Goal: Task Accomplishment & Management: Use online tool/utility

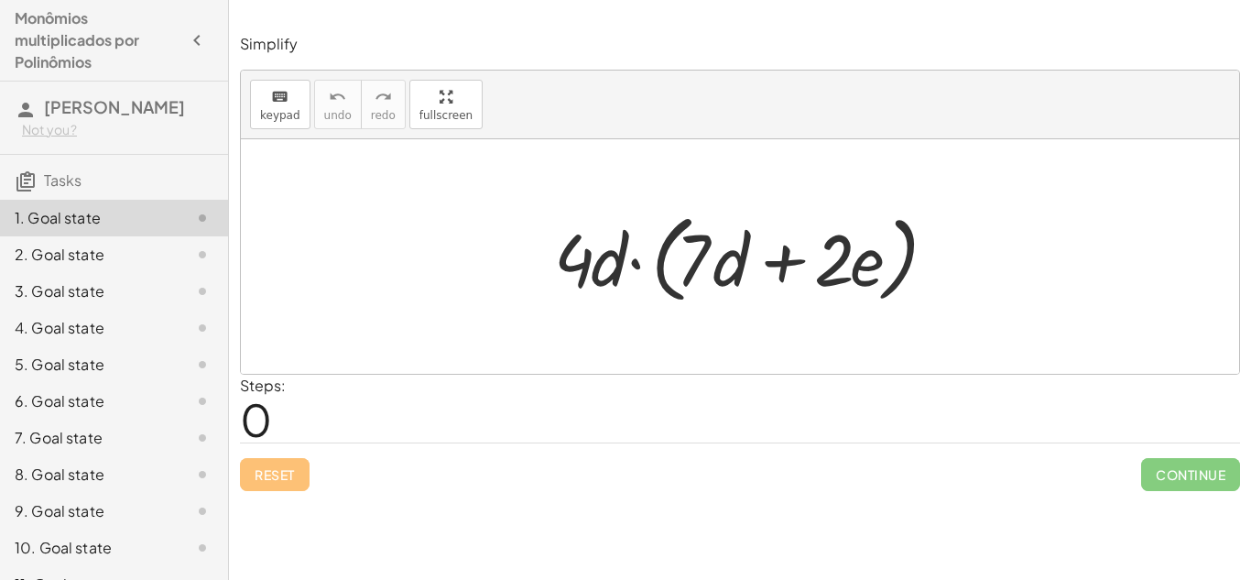
click at [286, 423] on div "Steps: 0" at bounding box center [263, 409] width 46 height 68
click at [271, 413] on span "0" at bounding box center [256, 419] width 32 height 56
click at [267, 415] on span "0" at bounding box center [256, 419] width 32 height 56
click at [601, 299] on div at bounding box center [747, 256] width 404 height 105
click at [247, 421] on span "0" at bounding box center [256, 419] width 32 height 56
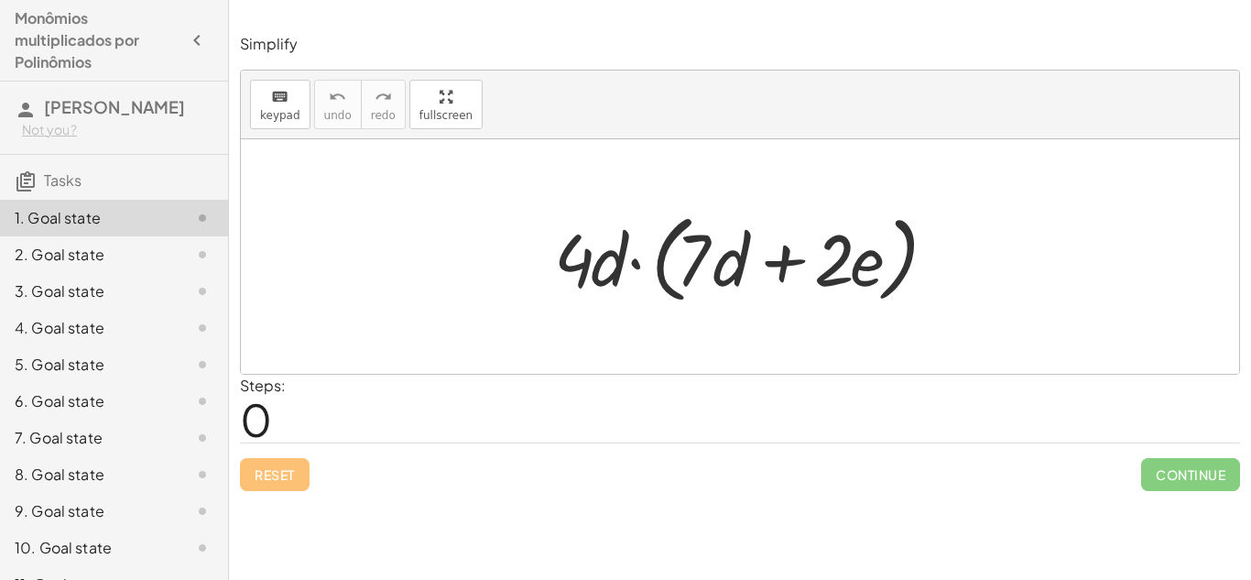
click at [615, 245] on div at bounding box center [747, 256] width 404 height 105
click at [682, 243] on div at bounding box center [747, 256] width 404 height 105
click at [683, 243] on div at bounding box center [747, 256] width 404 height 105
click at [636, 266] on div at bounding box center [747, 256] width 404 height 105
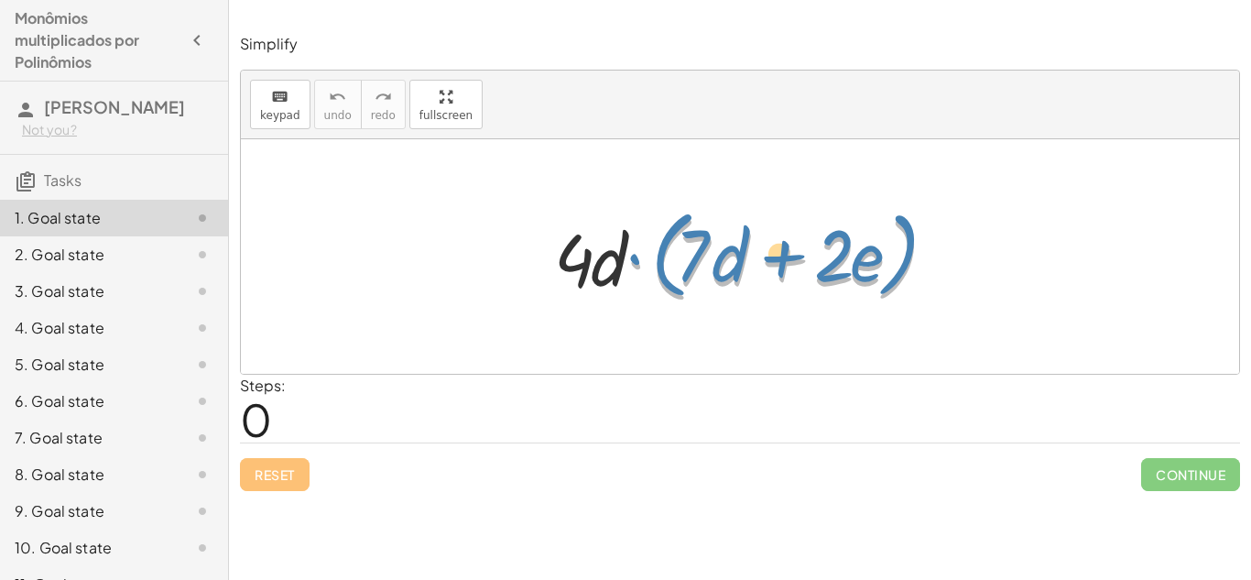
click at [633, 264] on div at bounding box center [747, 256] width 404 height 105
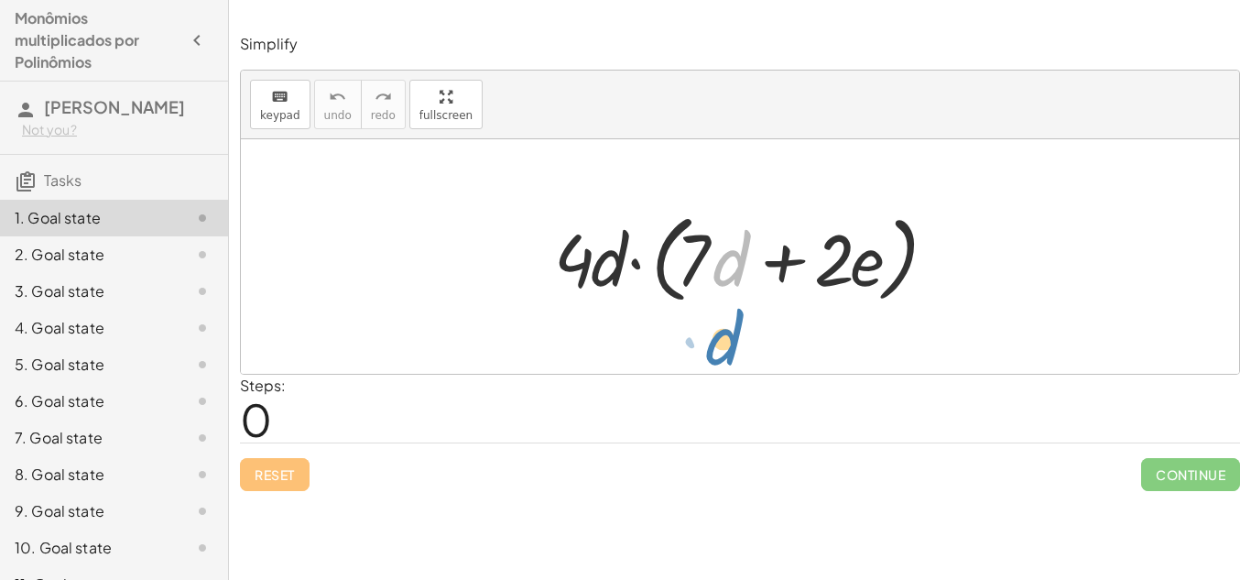
drag, startPoint x: 722, startPoint y: 273, endPoint x: 717, endPoint y: 328, distance: 55.1
click at [379, 397] on div "Steps: 0" at bounding box center [740, 409] width 1000 height 68
click at [234, 409] on div "Simplify keyboard keypad undo undo redo redo fullscreen · 4 · d · ( + · 7 · d +…" at bounding box center [740, 262] width 1022 height 479
click at [582, 248] on div at bounding box center [747, 256] width 404 height 105
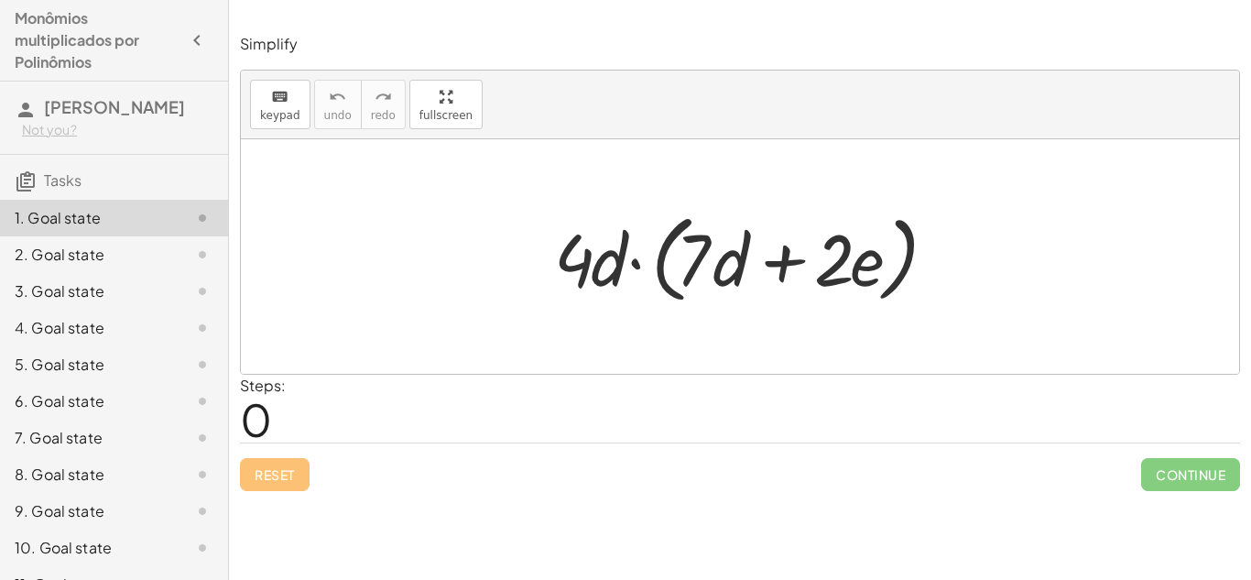
click at [582, 257] on div at bounding box center [747, 256] width 404 height 105
drag, startPoint x: 582, startPoint y: 258, endPoint x: 680, endPoint y: 269, distance: 98.6
click at [680, 269] on div at bounding box center [747, 256] width 404 height 105
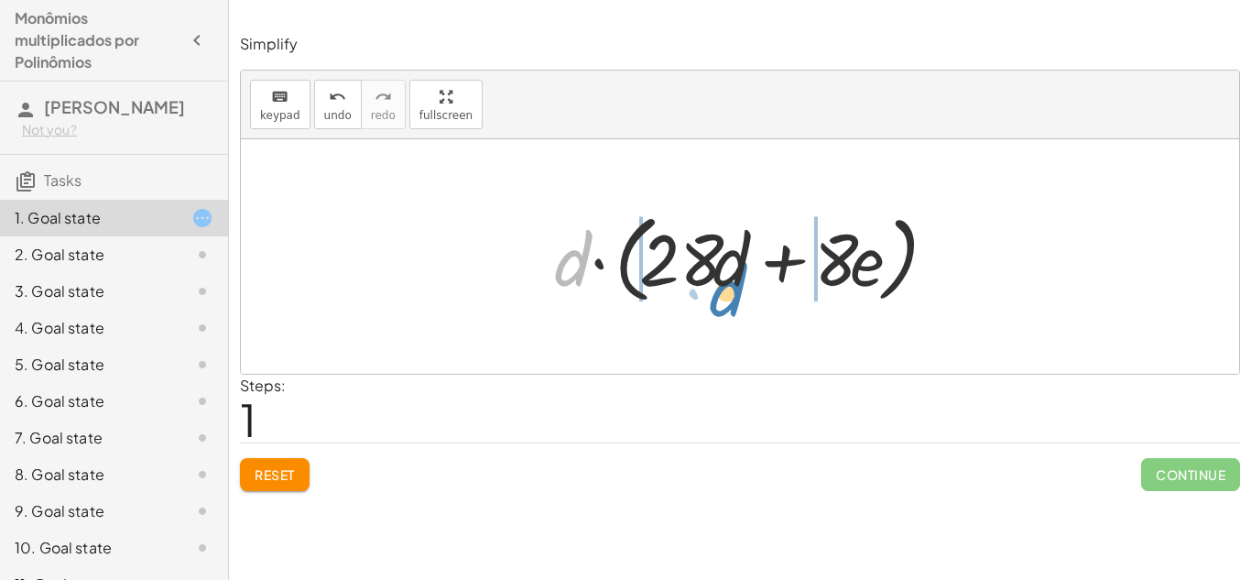
drag, startPoint x: 570, startPoint y: 264, endPoint x: 724, endPoint y: 289, distance: 156.9
click at [724, 289] on div at bounding box center [747, 256] width 404 height 105
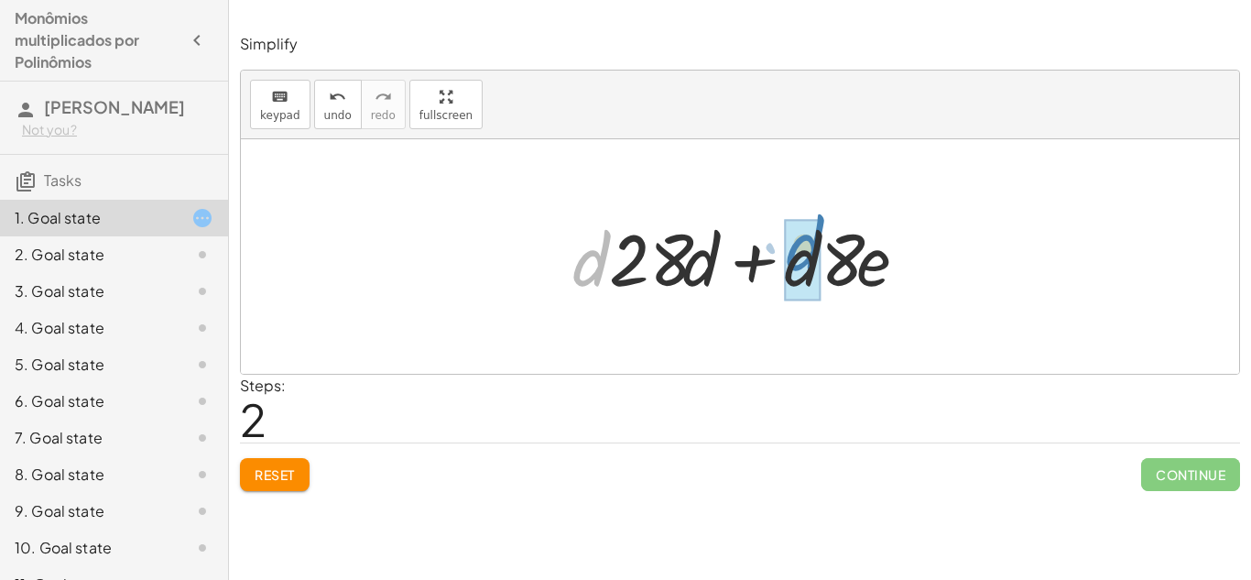
drag, startPoint x: 585, startPoint y: 260, endPoint x: 797, endPoint y: 245, distance: 212.1
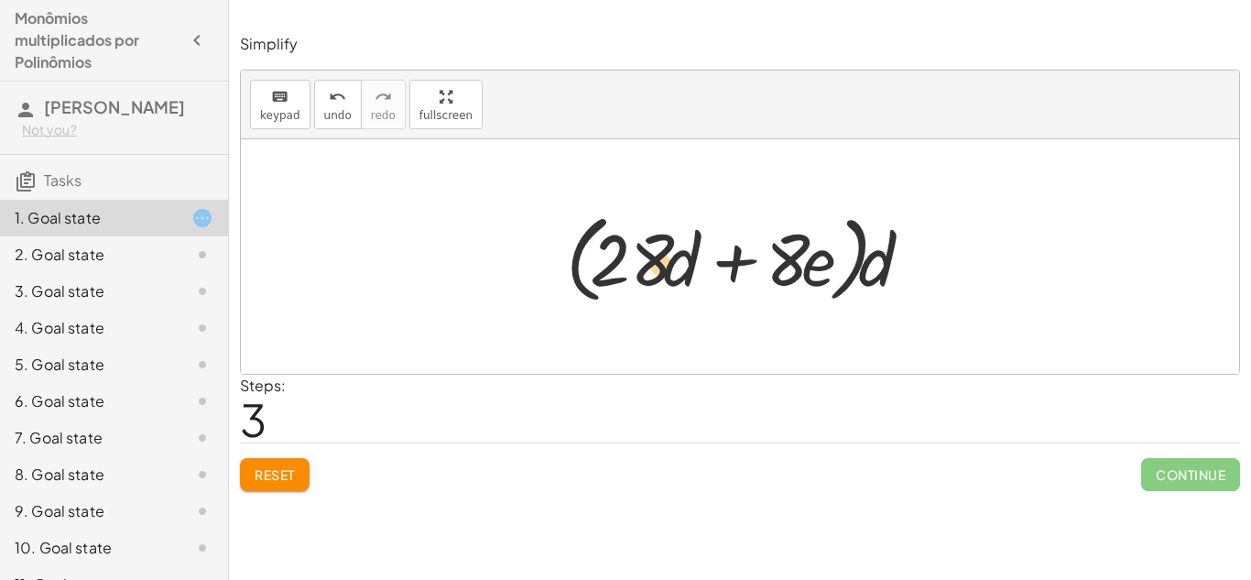
drag, startPoint x: 652, startPoint y: 265, endPoint x: 685, endPoint y: 269, distance: 33.3
click at [685, 269] on div at bounding box center [746, 256] width 379 height 105
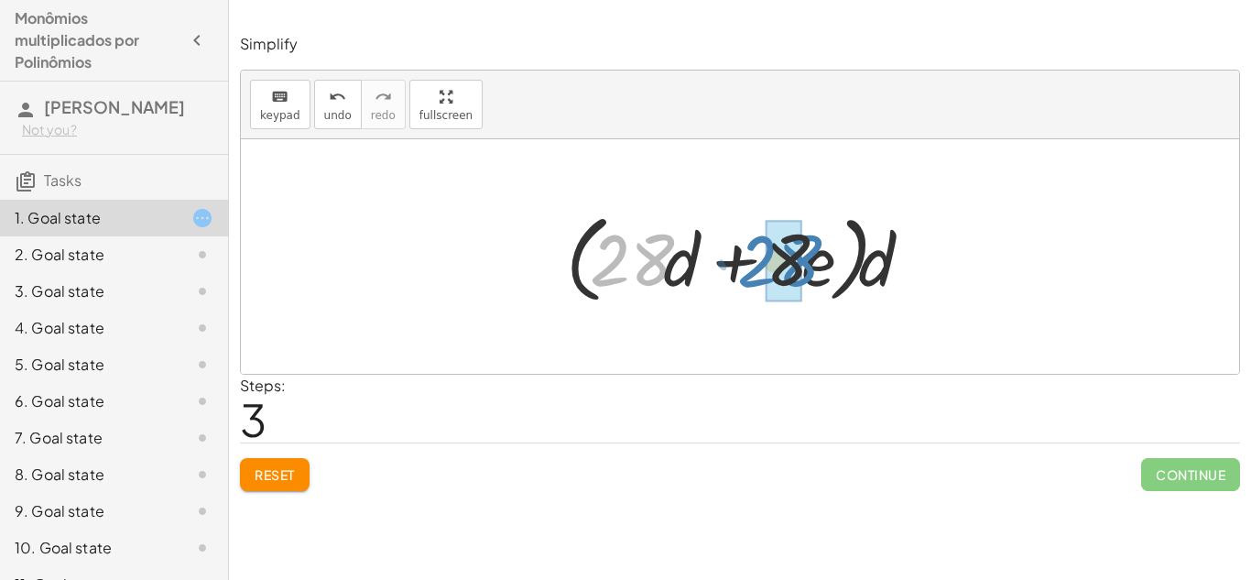
drag, startPoint x: 656, startPoint y: 265, endPoint x: 801, endPoint y: 267, distance: 145.6
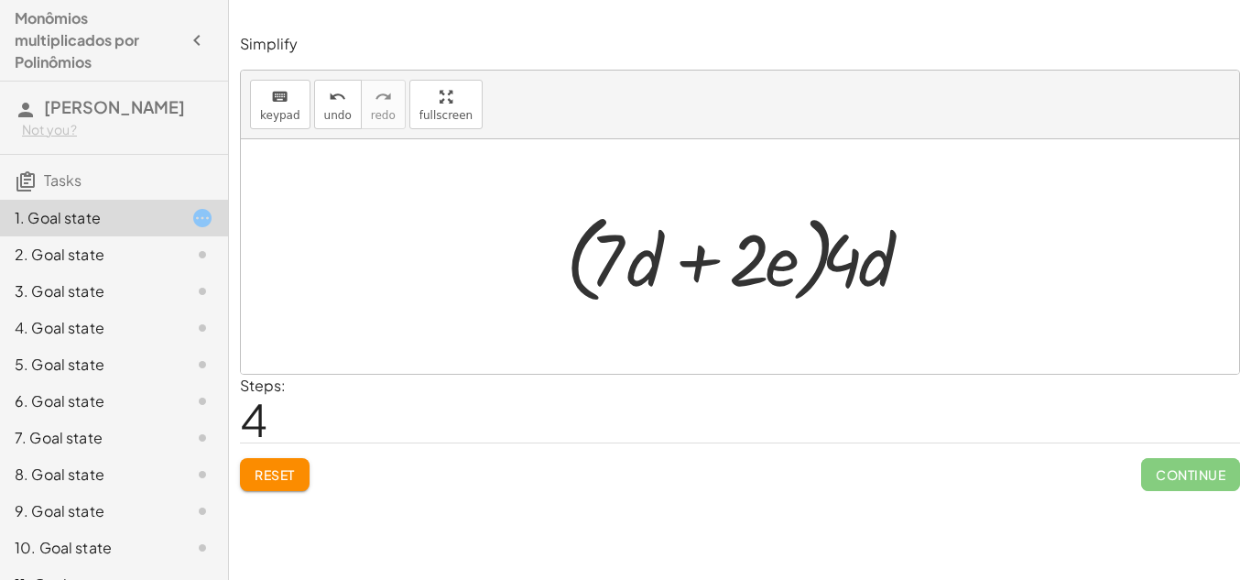
click at [276, 472] on span "Reset" at bounding box center [275, 474] width 40 height 16
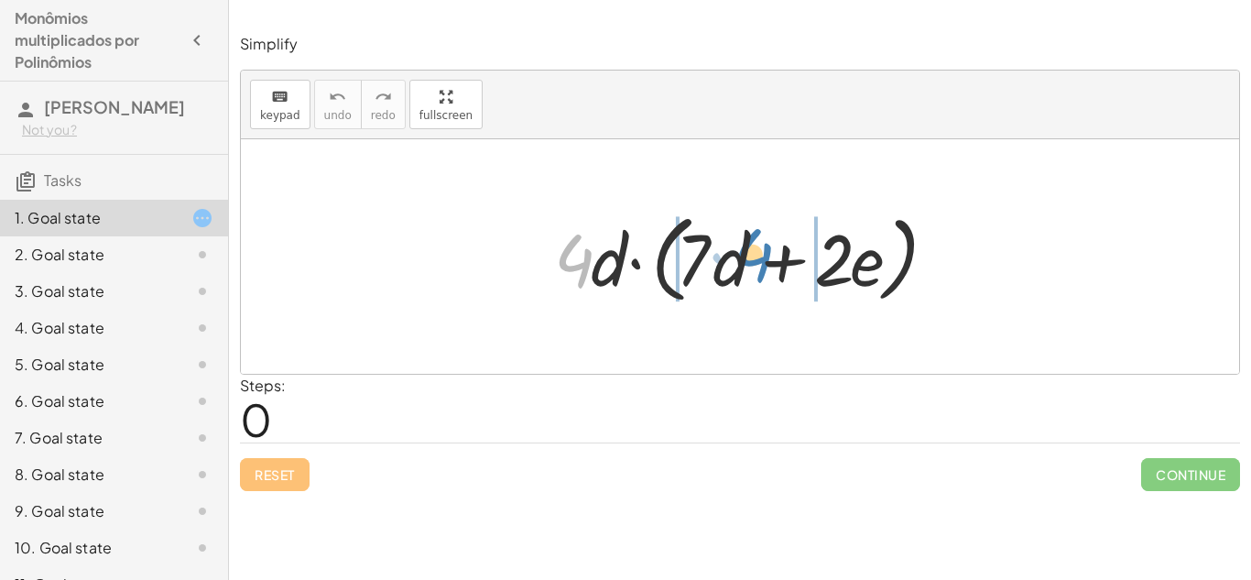
drag, startPoint x: 575, startPoint y: 263, endPoint x: 759, endPoint y: 258, distance: 184.1
click at [759, 258] on div at bounding box center [747, 256] width 404 height 105
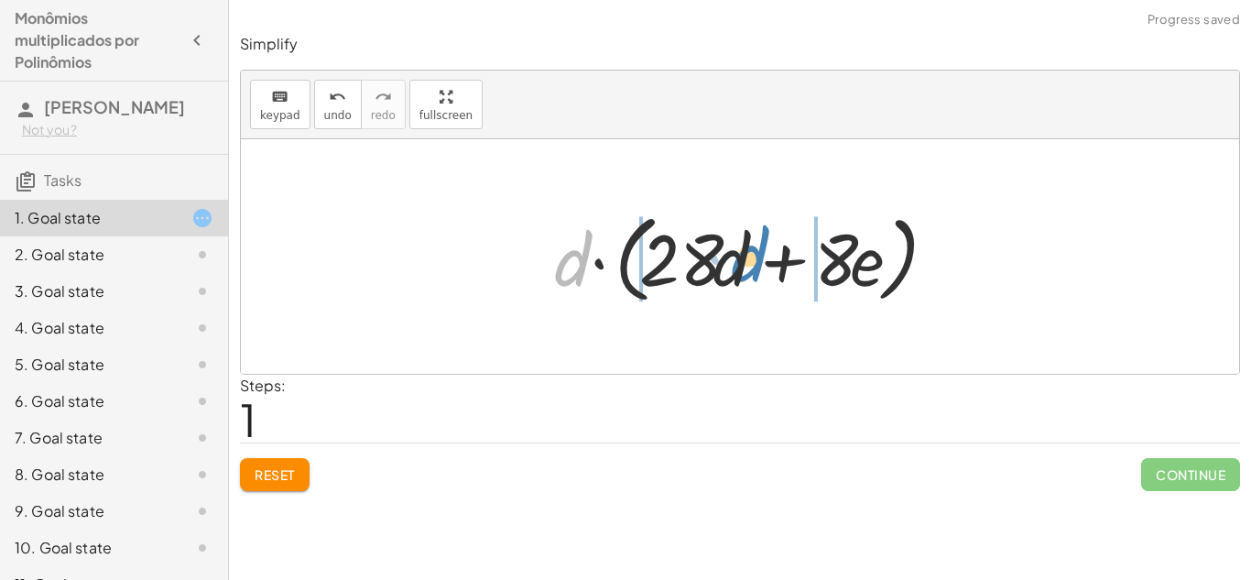
drag, startPoint x: 564, startPoint y: 271, endPoint x: 735, endPoint y: 268, distance: 171.3
click at [735, 268] on div at bounding box center [747, 256] width 404 height 105
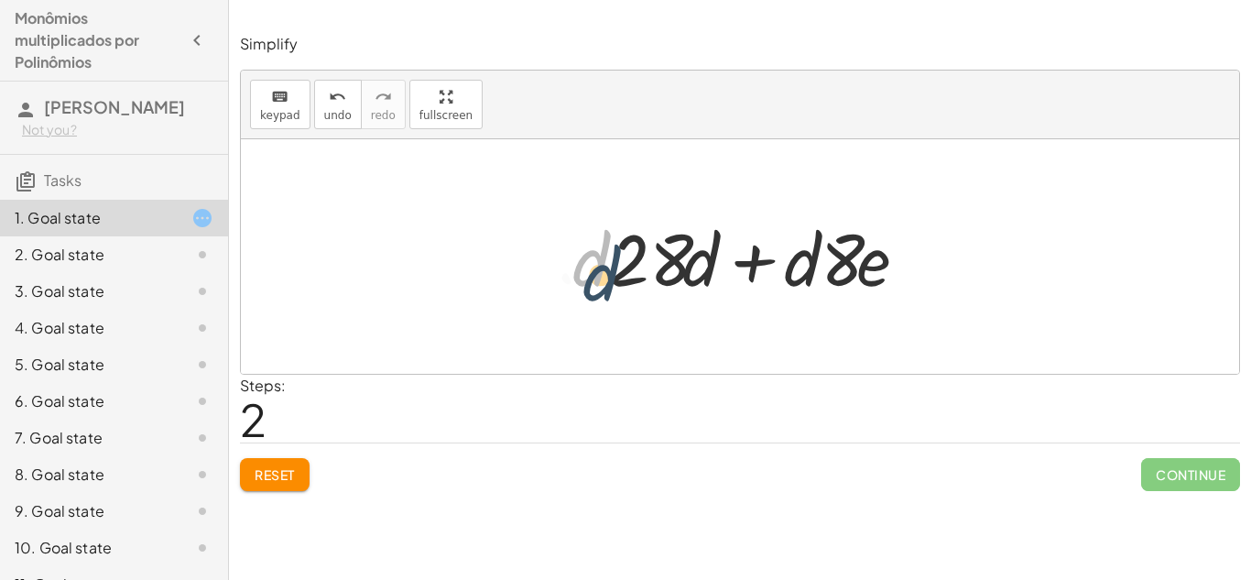
drag, startPoint x: 588, startPoint y: 260, endPoint x: 594, endPoint y: 270, distance: 11.9
click at [594, 270] on div at bounding box center [747, 257] width 368 height 94
drag, startPoint x: 633, startPoint y: 244, endPoint x: 621, endPoint y: 245, distance: 12.0
click at [621, 245] on div at bounding box center [747, 257] width 368 height 94
drag, startPoint x: 592, startPoint y: 247, endPoint x: 597, endPoint y: 260, distance: 13.9
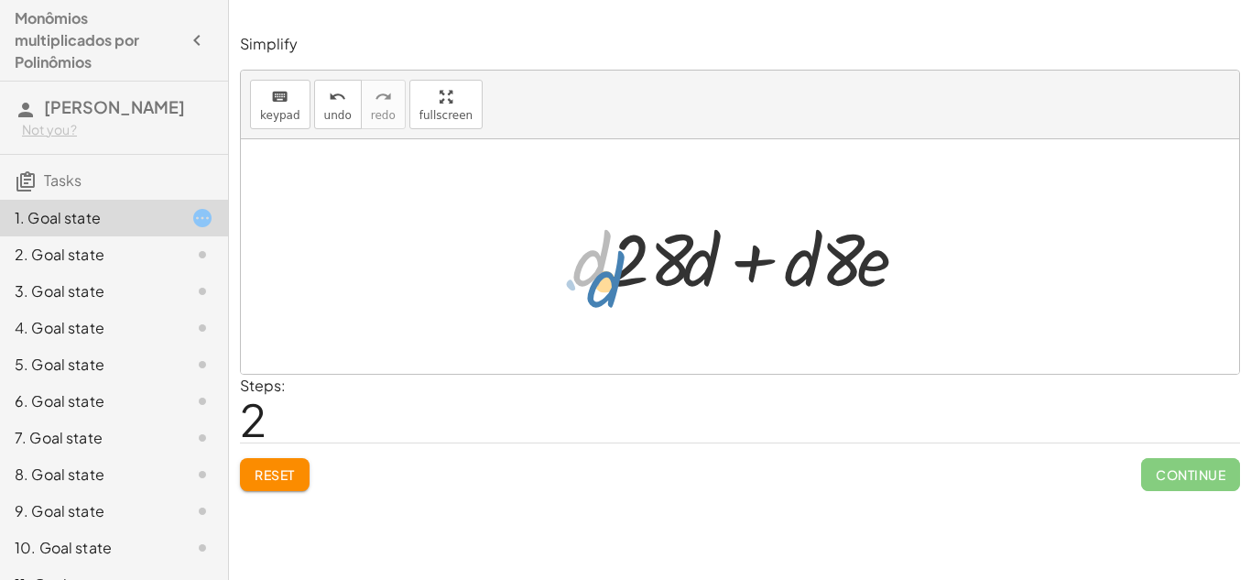
click at [597, 260] on div at bounding box center [747, 257] width 368 height 94
click at [293, 472] on span "Reset" at bounding box center [275, 474] width 40 height 16
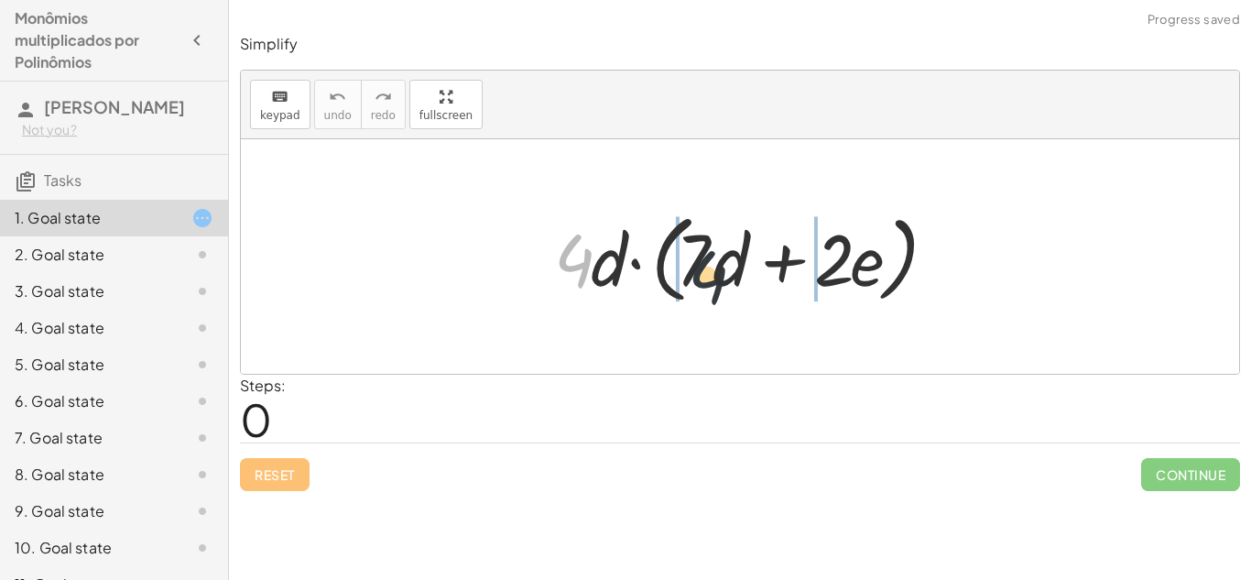
drag, startPoint x: 572, startPoint y: 257, endPoint x: 758, endPoint y: 266, distance: 186.1
click at [758, 266] on div at bounding box center [747, 256] width 404 height 105
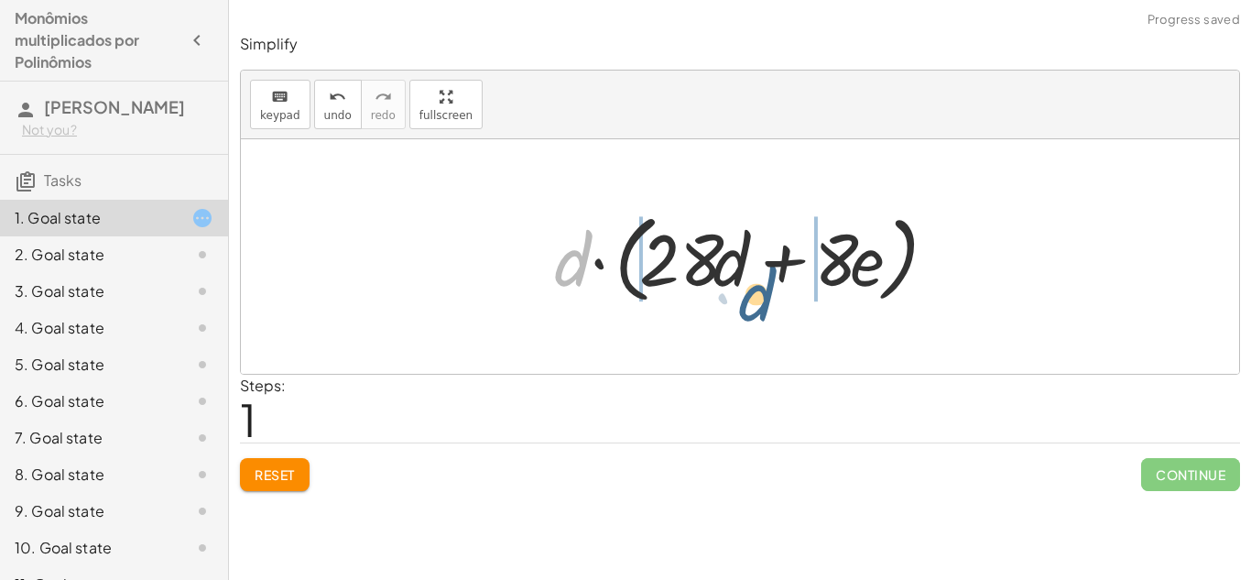
drag, startPoint x: 559, startPoint y: 270, endPoint x: 734, endPoint y: 279, distance: 176.1
click at [734, 279] on div at bounding box center [747, 256] width 404 height 105
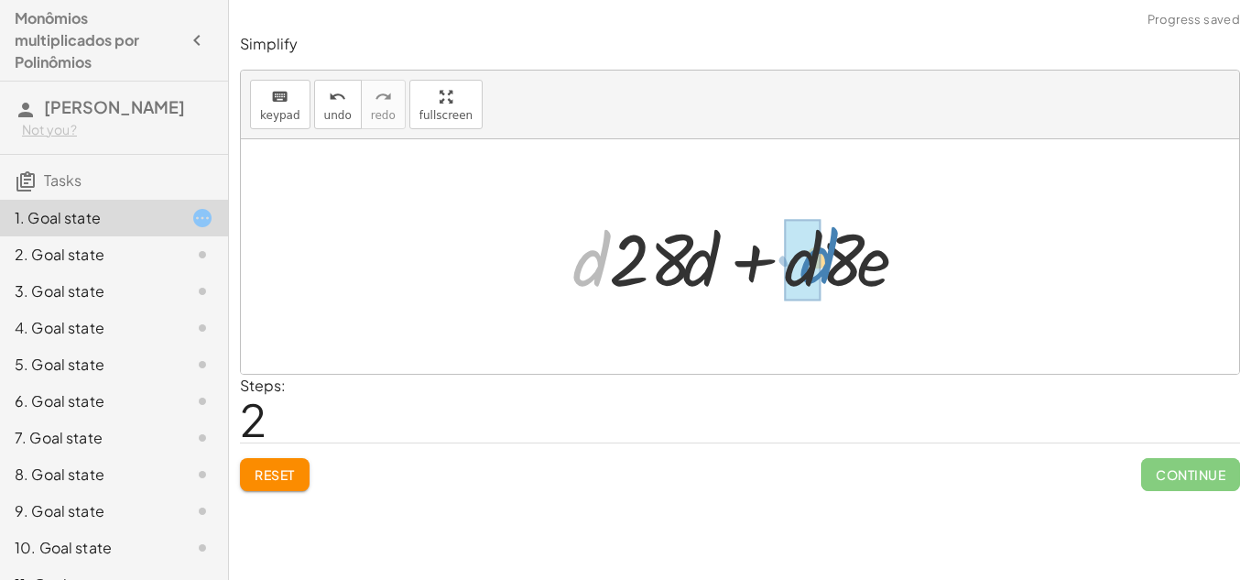
drag, startPoint x: 582, startPoint y: 269, endPoint x: 807, endPoint y: 266, distance: 225.3
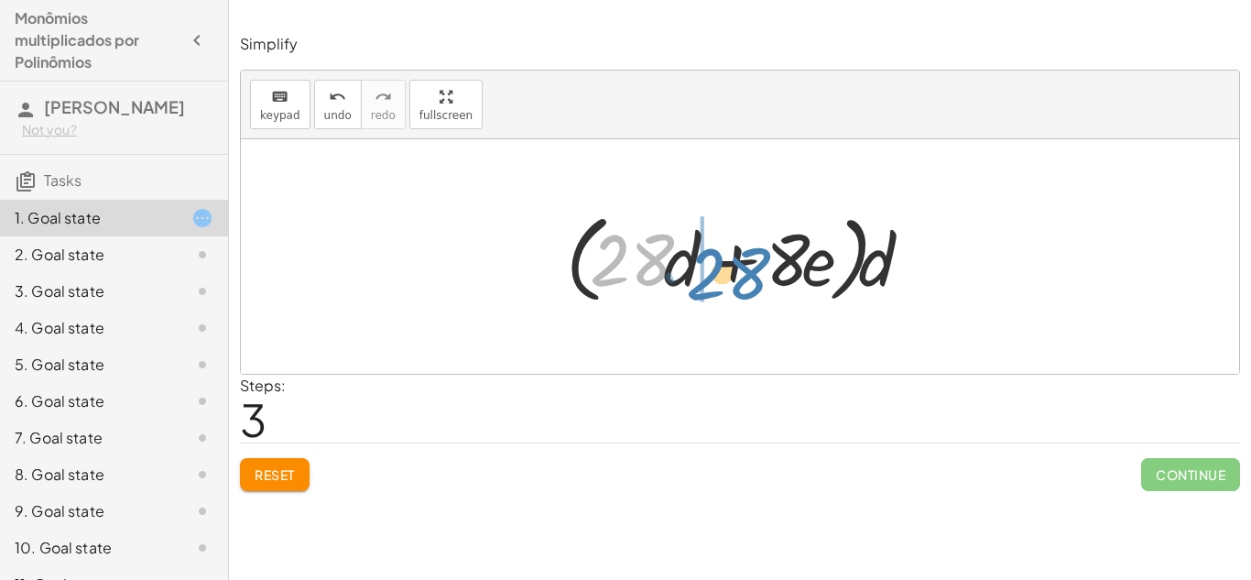
drag, startPoint x: 652, startPoint y: 264, endPoint x: 685, endPoint y: 263, distance: 33.0
click at [685, 263] on div at bounding box center [746, 256] width 379 height 105
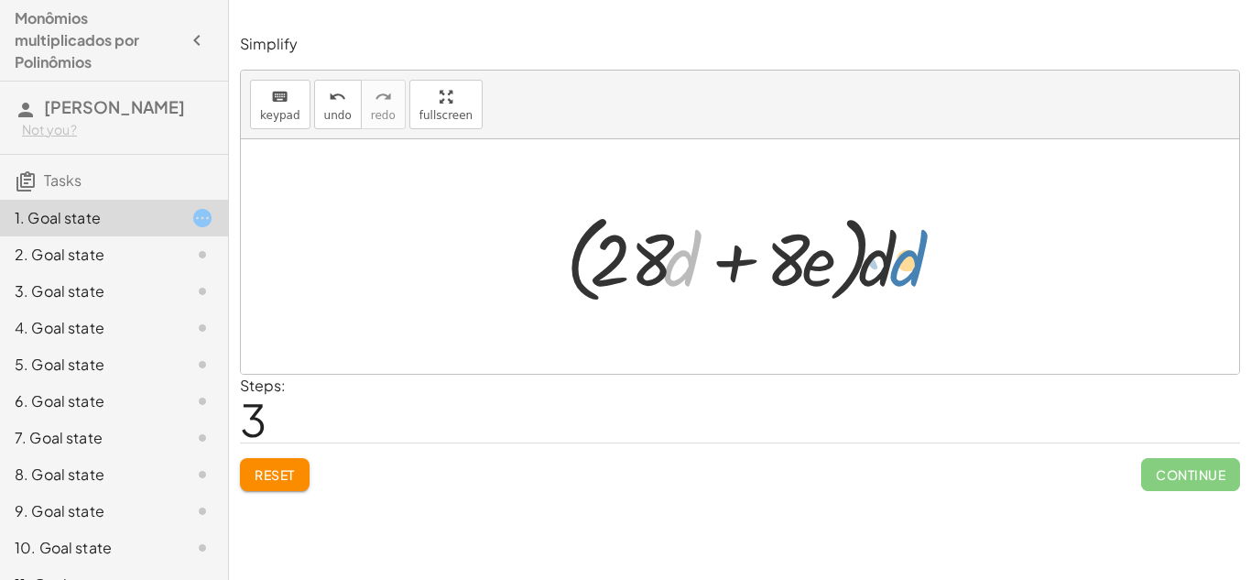
drag, startPoint x: 685, startPoint y: 267, endPoint x: 889, endPoint y: 270, distance: 204.2
click at [889, 270] on div at bounding box center [746, 256] width 379 height 105
drag, startPoint x: 680, startPoint y: 251, endPoint x: 730, endPoint y: 245, distance: 49.8
click at [730, 245] on div at bounding box center [746, 256] width 379 height 105
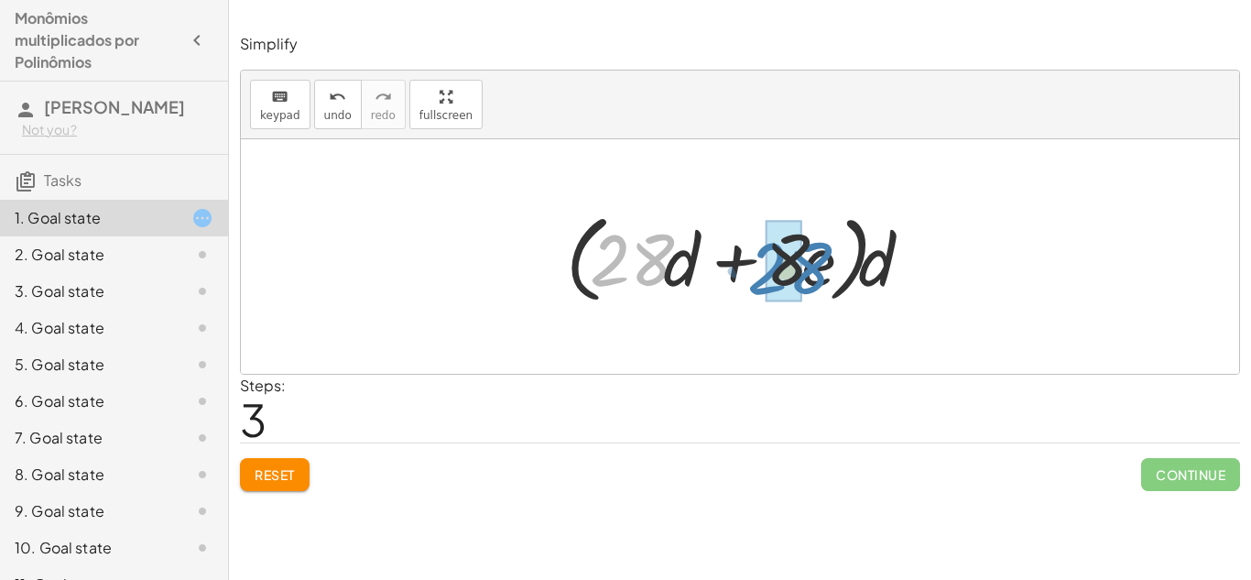
drag, startPoint x: 646, startPoint y: 255, endPoint x: 802, endPoint y: 263, distance: 156.8
click at [802, 263] on div at bounding box center [746, 256] width 379 height 105
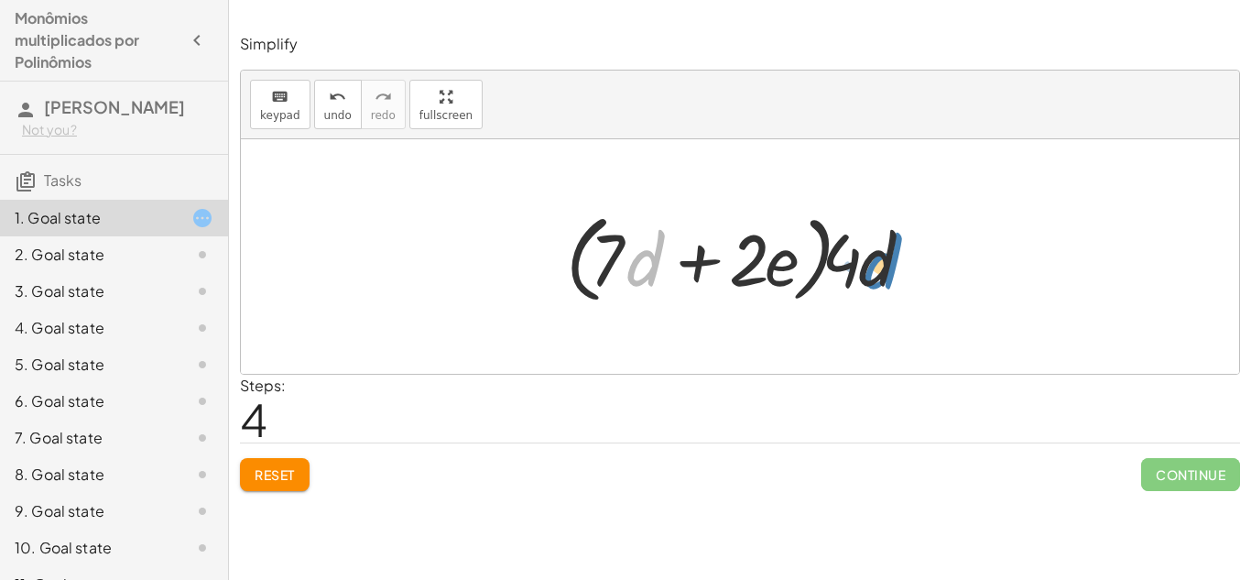
drag, startPoint x: 638, startPoint y: 264, endPoint x: 872, endPoint y: 266, distance: 233.5
click at [872, 266] on div at bounding box center [746, 256] width 379 height 105
drag, startPoint x: 877, startPoint y: 272, endPoint x: 657, endPoint y: 276, distance: 220.7
click at [657, 276] on div at bounding box center [746, 256] width 379 height 105
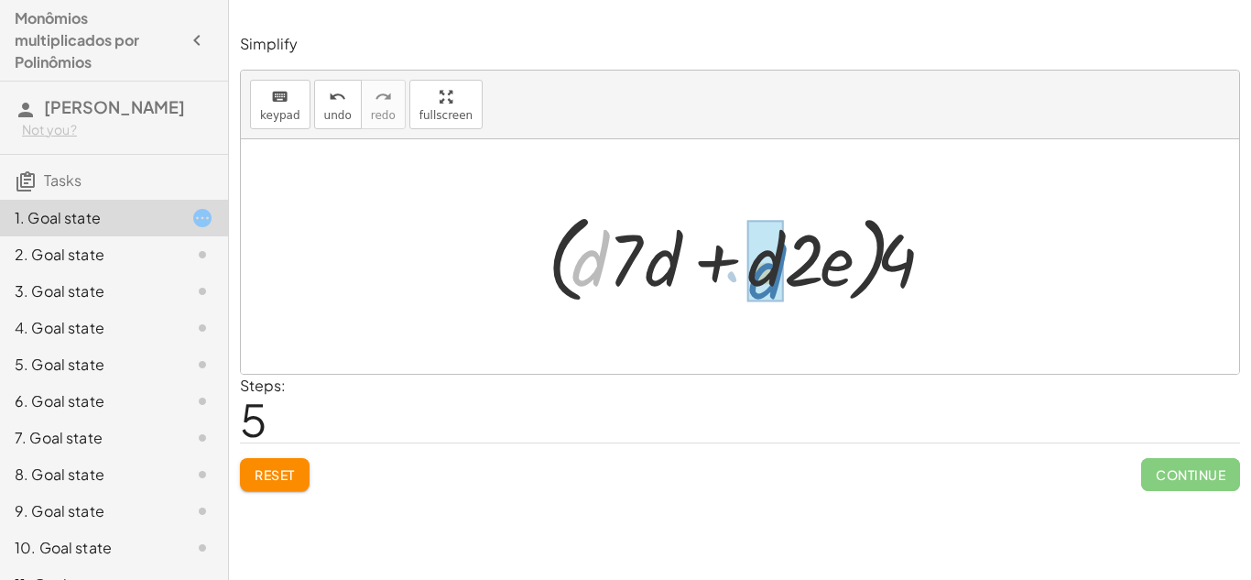
drag, startPoint x: 582, startPoint y: 261, endPoint x: 762, endPoint y: 274, distance: 179.9
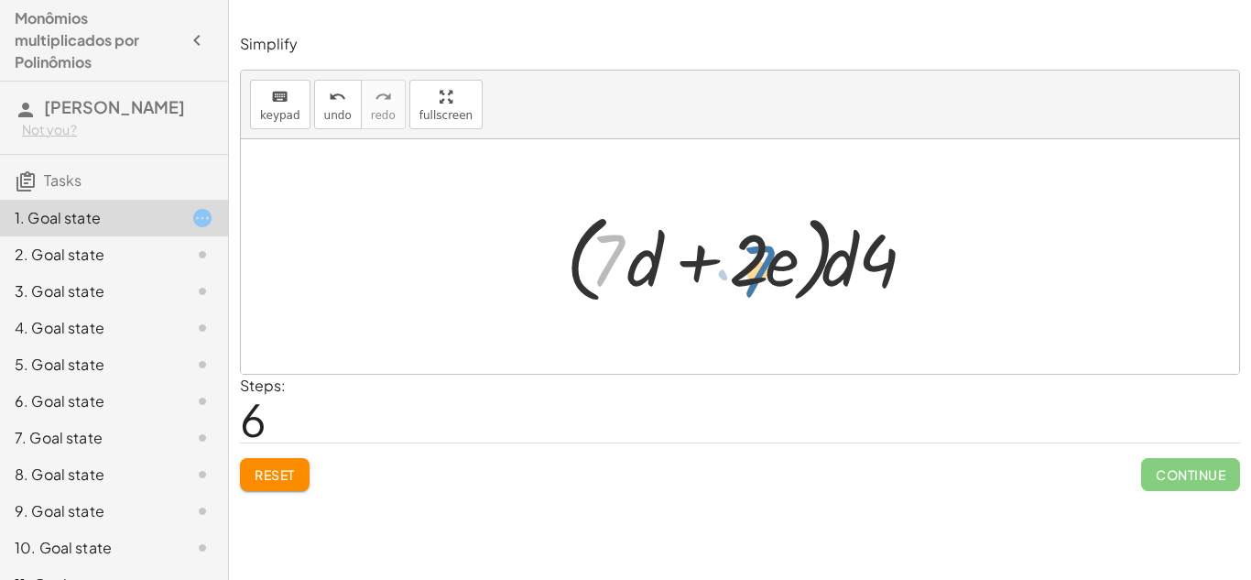
drag, startPoint x: 608, startPoint y: 255, endPoint x: 762, endPoint y: 266, distance: 154.2
click at [762, 266] on div at bounding box center [746, 256] width 379 height 105
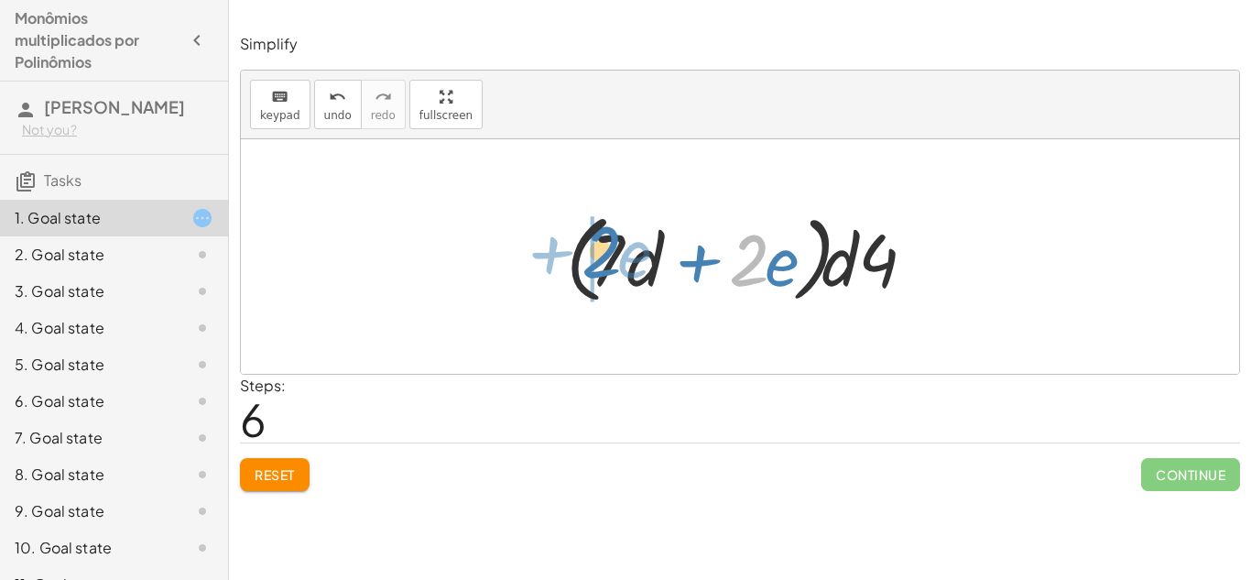
drag, startPoint x: 762, startPoint y: 266, endPoint x: 613, endPoint y: 258, distance: 149.5
click at [613, 258] on div at bounding box center [746, 256] width 379 height 105
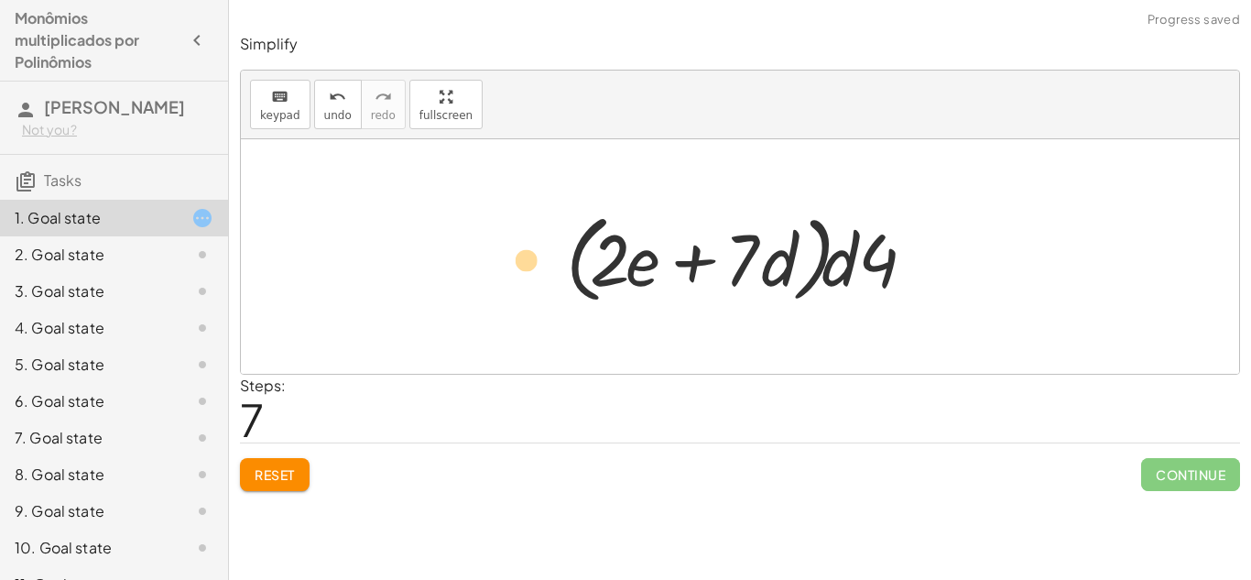
drag, startPoint x: 761, startPoint y: 267, endPoint x: 541, endPoint y: 268, distance: 219.8
click at [541, 268] on div "· 4 · d · ( + · 7 · d + · 2 · e ) · d · ( + · 4 · 7 · d + · 4 · 2 · e ) · d · (…" at bounding box center [739, 257] width 402 height 114
click at [297, 484] on button "Reset" at bounding box center [275, 474] width 70 height 33
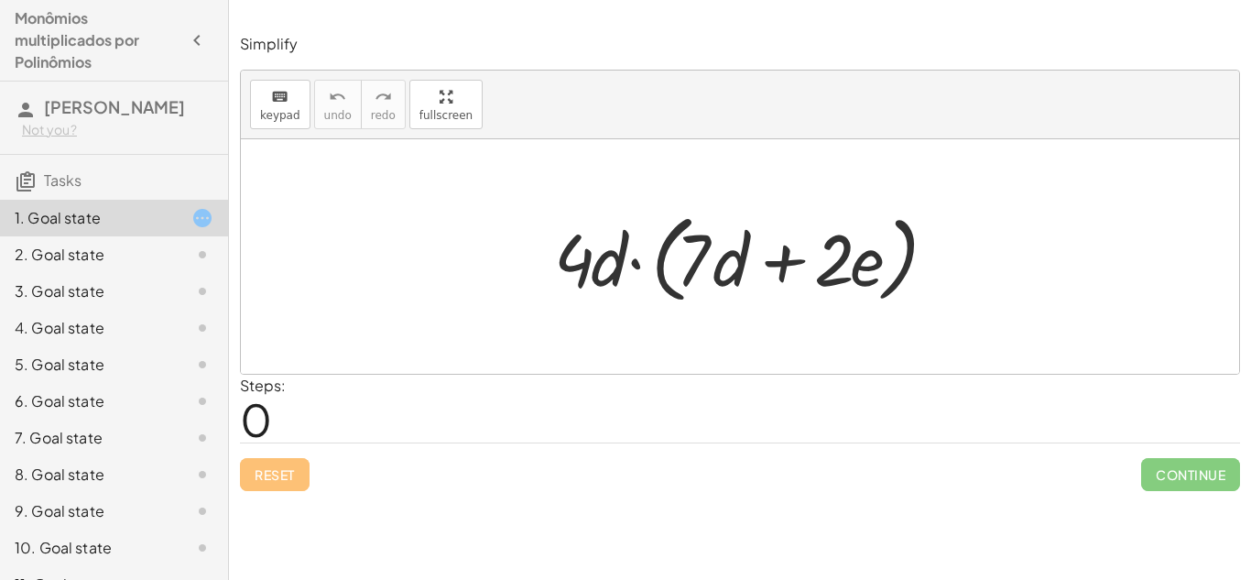
click at [573, 266] on div at bounding box center [747, 256] width 404 height 105
drag, startPoint x: 573, startPoint y: 266, endPoint x: 760, endPoint y: 289, distance: 188.3
click at [760, 289] on div at bounding box center [747, 256] width 404 height 105
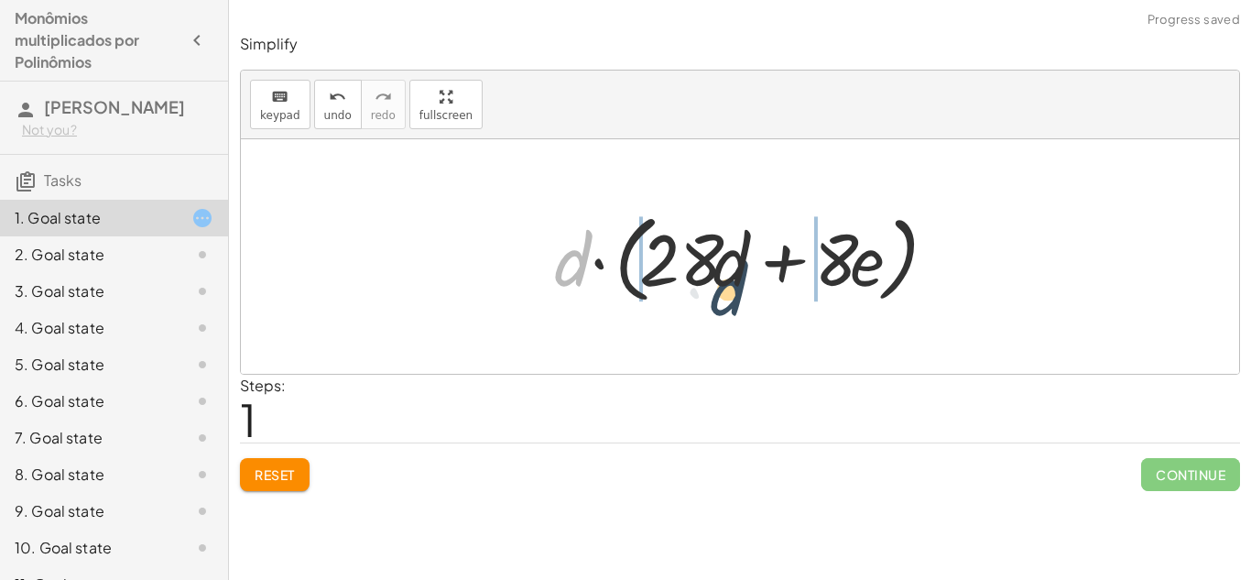
drag, startPoint x: 560, startPoint y: 268, endPoint x: 718, endPoint y: 297, distance: 161.0
click at [718, 297] on div at bounding box center [747, 256] width 404 height 105
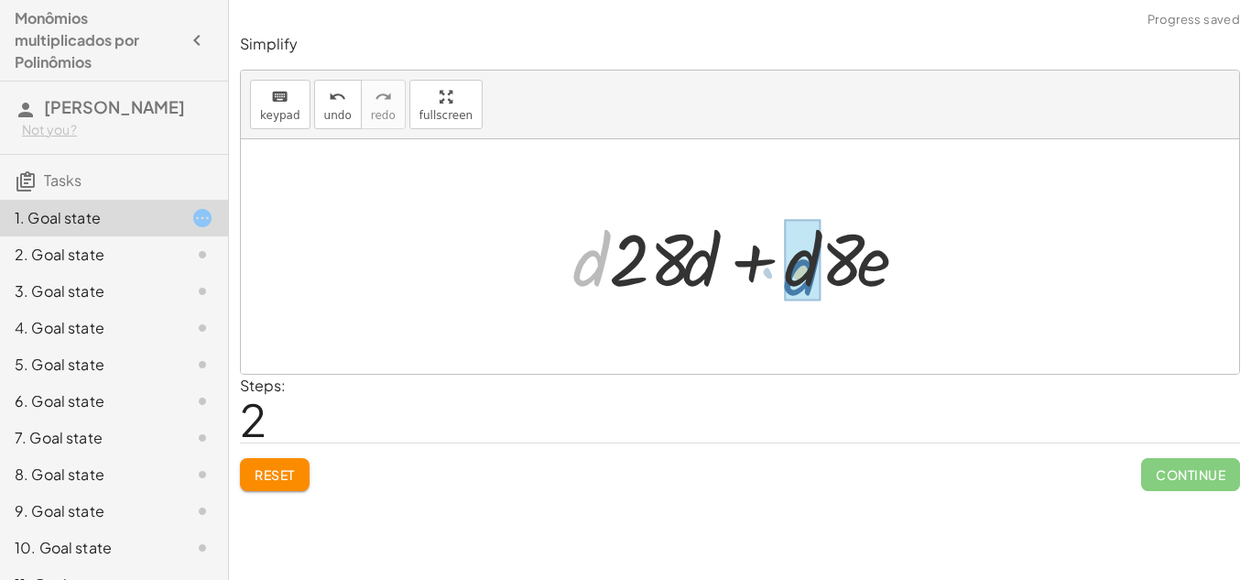
drag, startPoint x: 585, startPoint y: 264, endPoint x: 796, endPoint y: 273, distance: 210.8
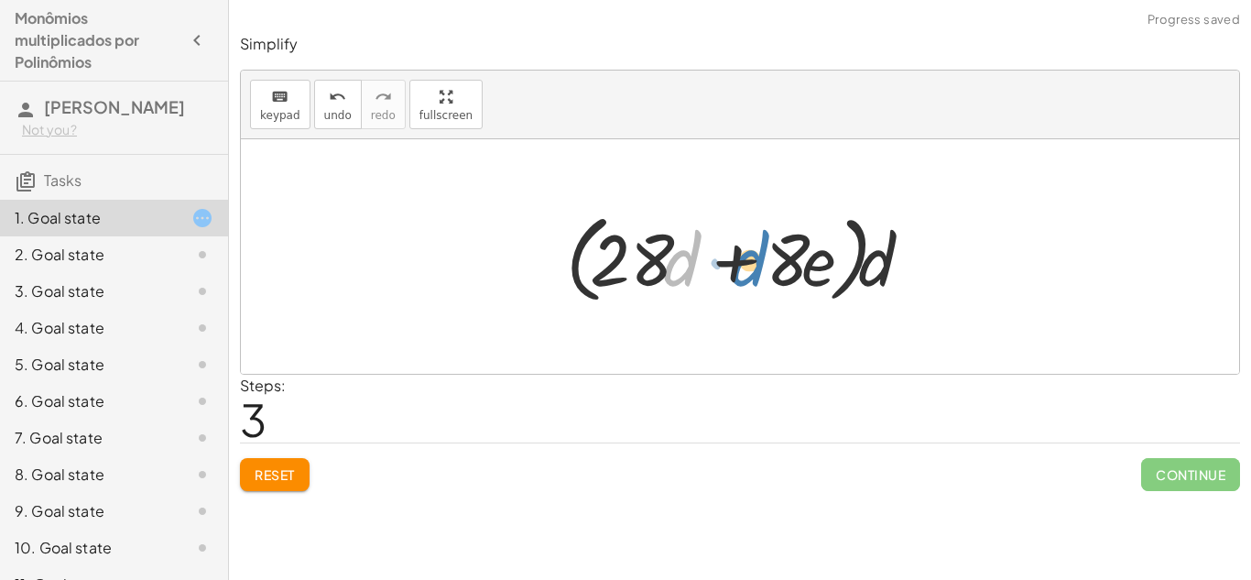
drag, startPoint x: 690, startPoint y: 271, endPoint x: 753, endPoint y: 269, distance: 62.3
click at [753, 269] on div at bounding box center [746, 256] width 379 height 105
click at [298, 472] on button "Reset" at bounding box center [275, 474] width 70 height 33
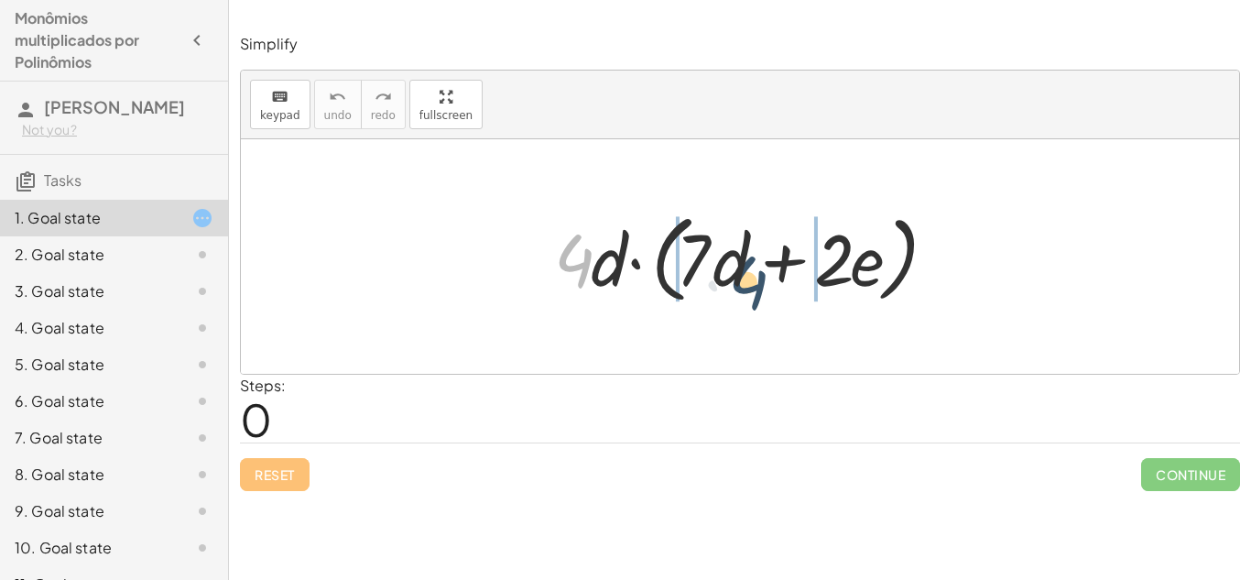
drag, startPoint x: 574, startPoint y: 264, endPoint x: 753, endPoint y: 286, distance: 179.9
click at [753, 286] on div at bounding box center [747, 256] width 404 height 105
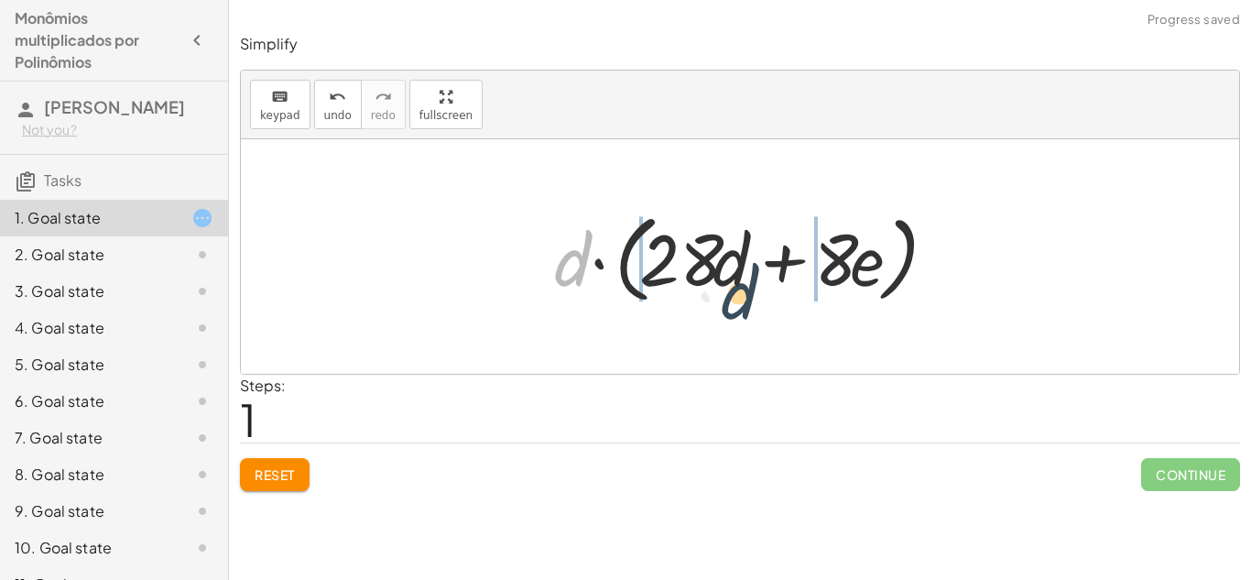
drag, startPoint x: 581, startPoint y: 269, endPoint x: 751, endPoint y: 300, distance: 173.2
click at [751, 300] on div at bounding box center [747, 256] width 404 height 105
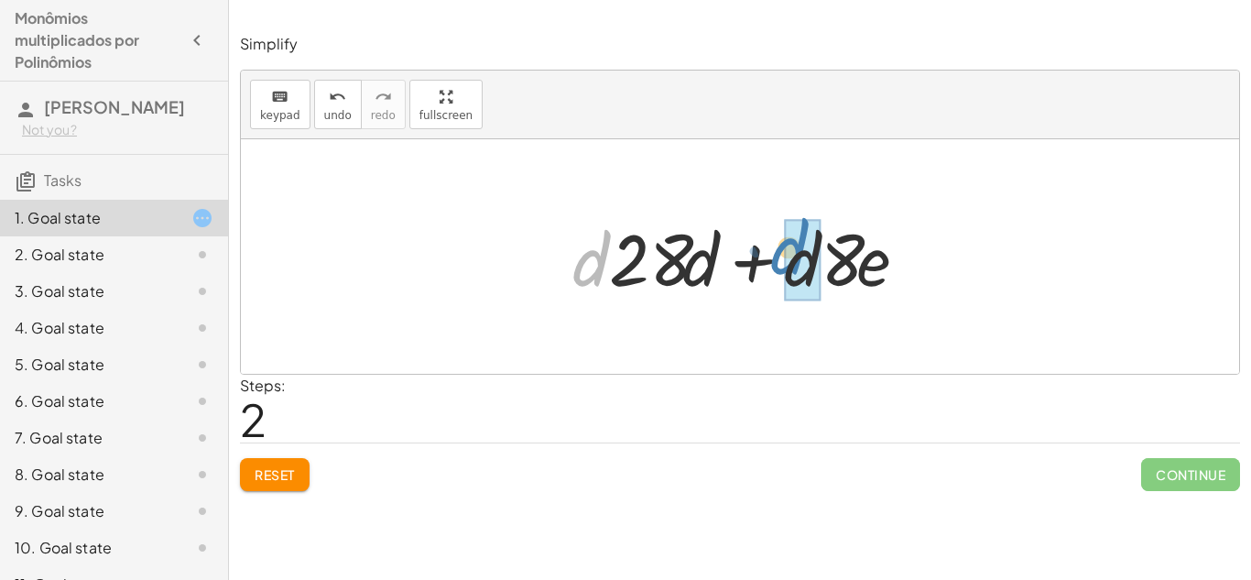
drag, startPoint x: 577, startPoint y: 265, endPoint x: 776, endPoint y: 256, distance: 198.9
click at [776, 256] on div at bounding box center [747, 257] width 368 height 94
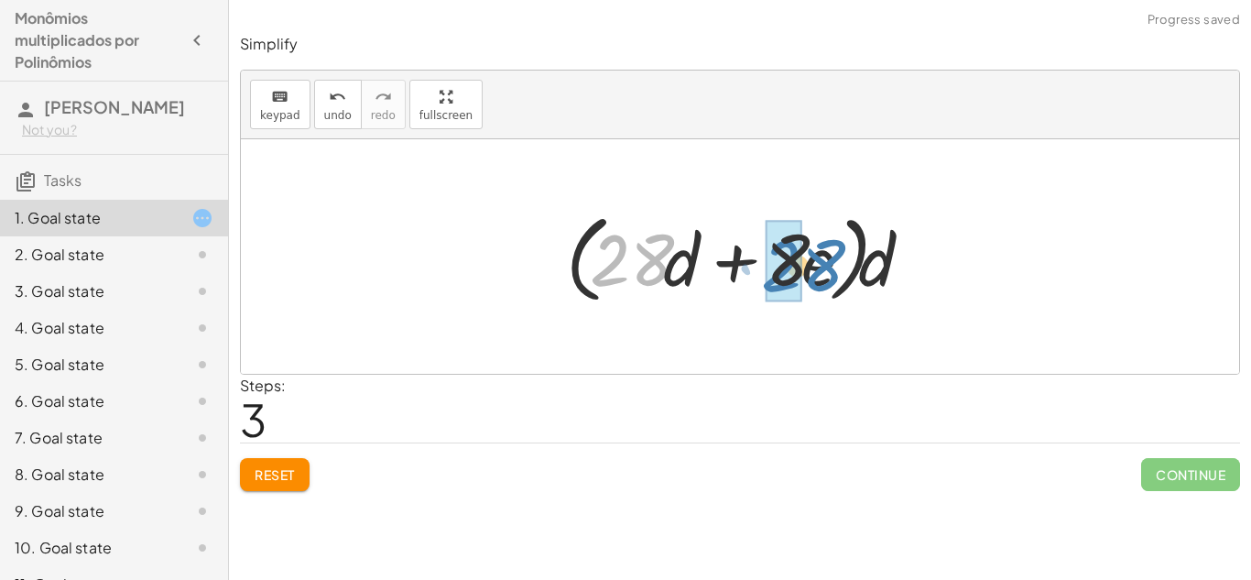
drag, startPoint x: 662, startPoint y: 256, endPoint x: 832, endPoint y: 262, distance: 169.5
click at [832, 262] on div at bounding box center [746, 256] width 379 height 105
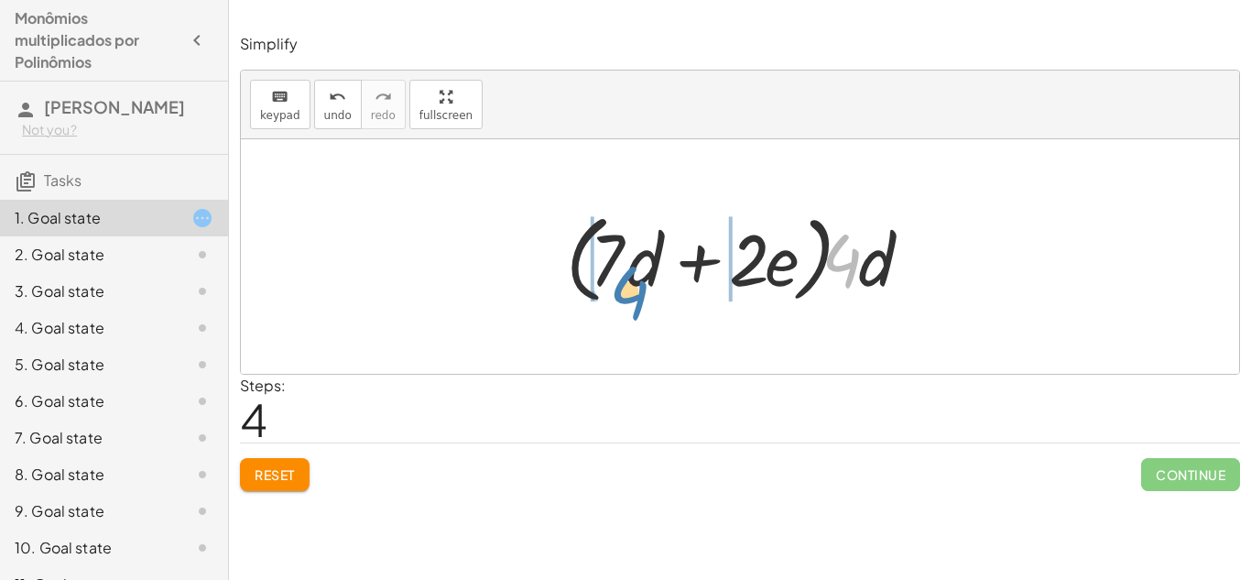
drag, startPoint x: 856, startPoint y: 262, endPoint x: 834, endPoint y: 296, distance: 40.4
click at [834, 296] on div at bounding box center [746, 256] width 379 height 105
drag, startPoint x: 662, startPoint y: 264, endPoint x: 758, endPoint y: 265, distance: 96.2
click at [758, 265] on div at bounding box center [746, 256] width 379 height 105
drag, startPoint x: 609, startPoint y: 260, endPoint x: 631, endPoint y: 257, distance: 22.1
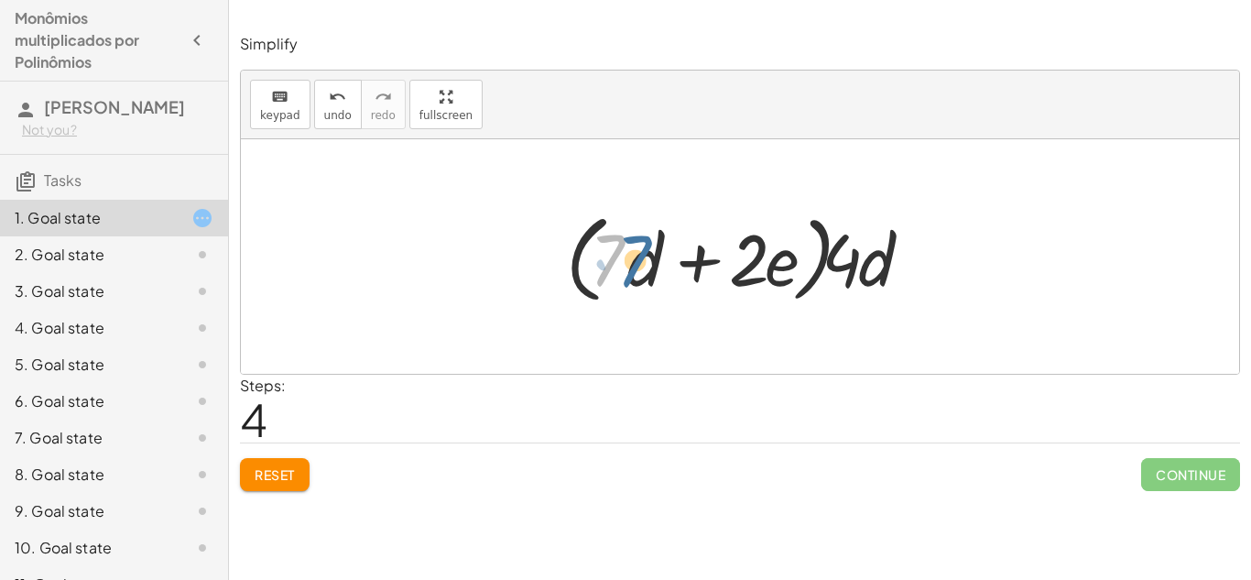
click at [631, 257] on div at bounding box center [746, 256] width 379 height 105
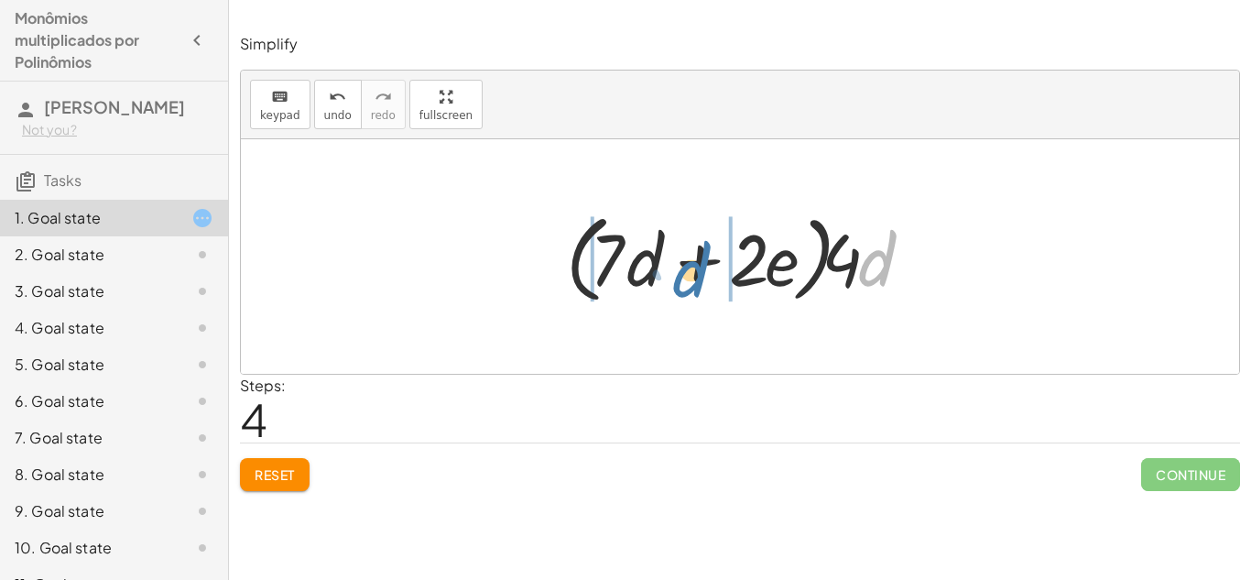
drag, startPoint x: 866, startPoint y: 259, endPoint x: 675, endPoint y: 269, distance: 191.7
click at [675, 269] on div at bounding box center [746, 256] width 379 height 105
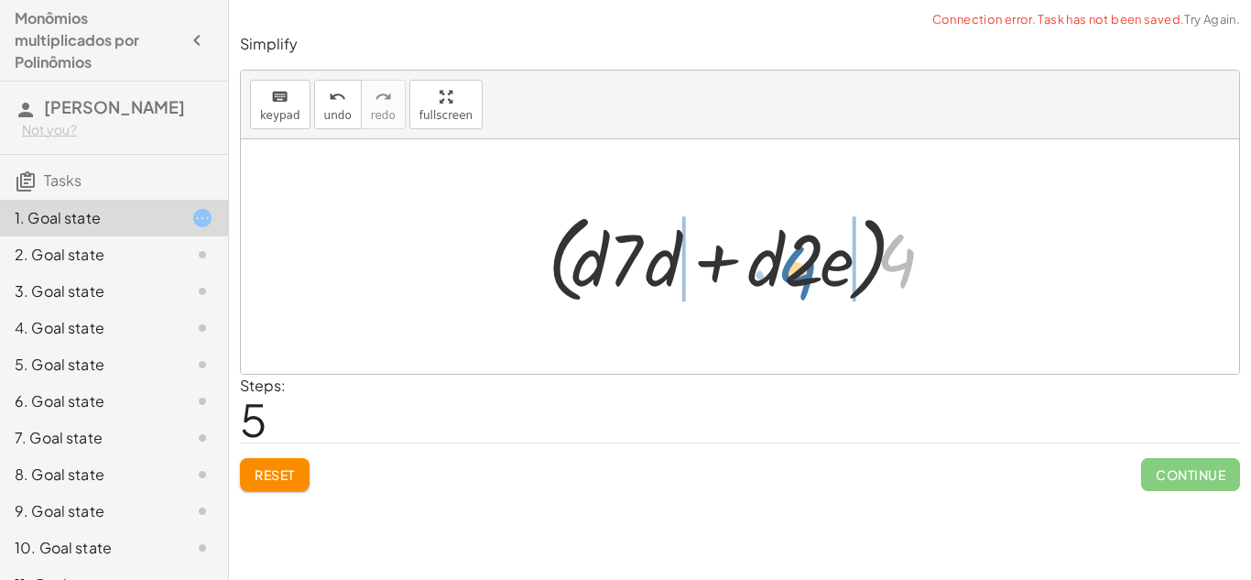
drag, startPoint x: 903, startPoint y: 266, endPoint x: 765, endPoint y: 280, distance: 139.1
click at [765, 280] on div at bounding box center [746, 256] width 416 height 105
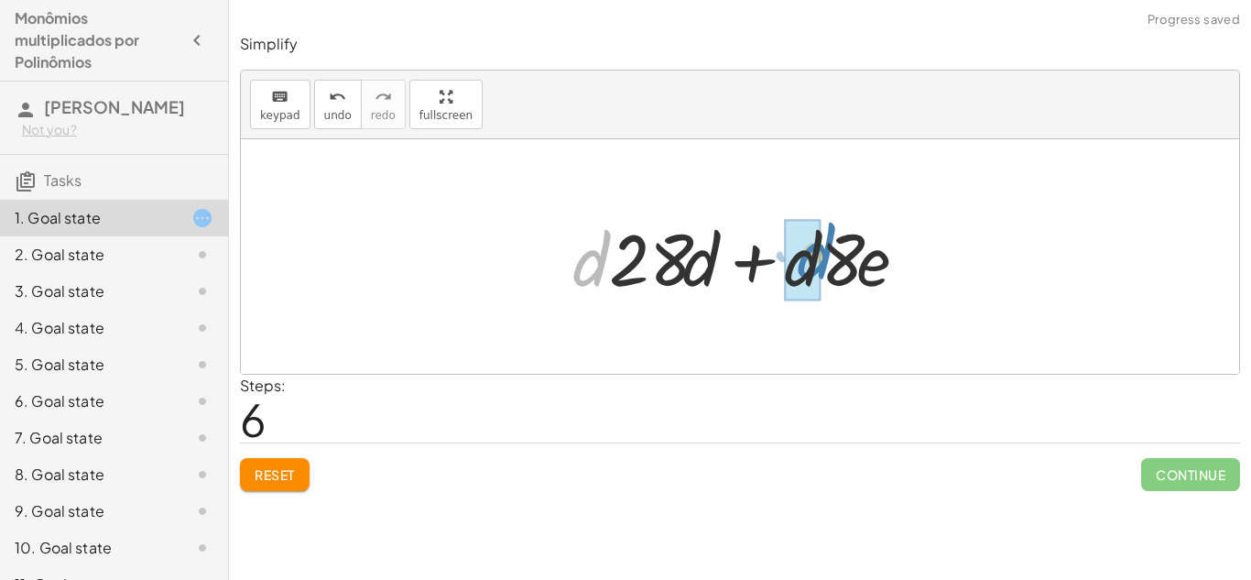
drag, startPoint x: 592, startPoint y: 259, endPoint x: 817, endPoint y: 252, distance: 225.4
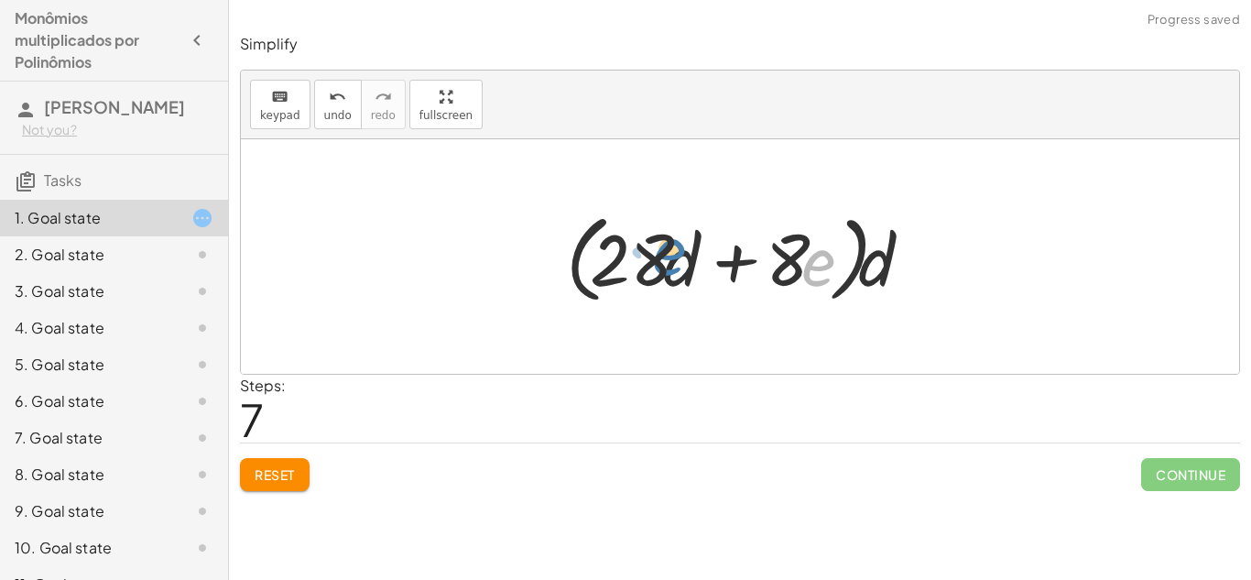
drag, startPoint x: 819, startPoint y: 269, endPoint x: 667, endPoint y: 258, distance: 152.4
click at [667, 258] on div at bounding box center [746, 256] width 379 height 105
click at [279, 481] on span "Reset" at bounding box center [275, 474] width 40 height 16
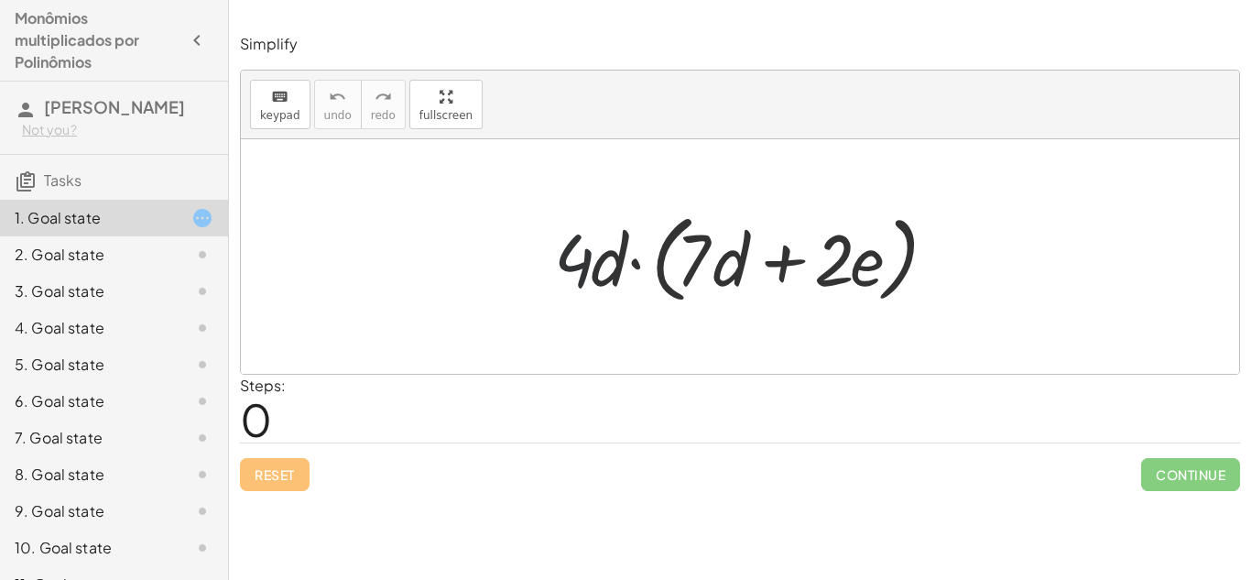
click at [573, 254] on div at bounding box center [747, 256] width 404 height 105
drag, startPoint x: 578, startPoint y: 255, endPoint x: 768, endPoint y: 258, distance: 190.5
click at [768, 258] on div at bounding box center [747, 256] width 404 height 105
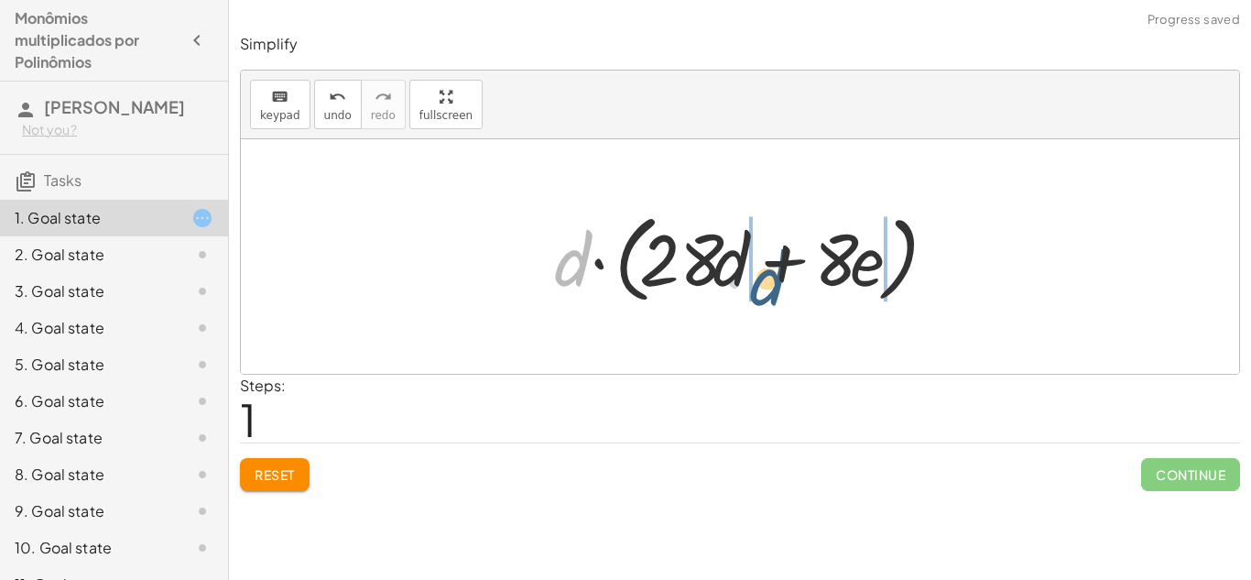
drag, startPoint x: 572, startPoint y: 273, endPoint x: 769, endPoint y: 290, distance: 197.7
click at [769, 290] on div at bounding box center [747, 256] width 404 height 105
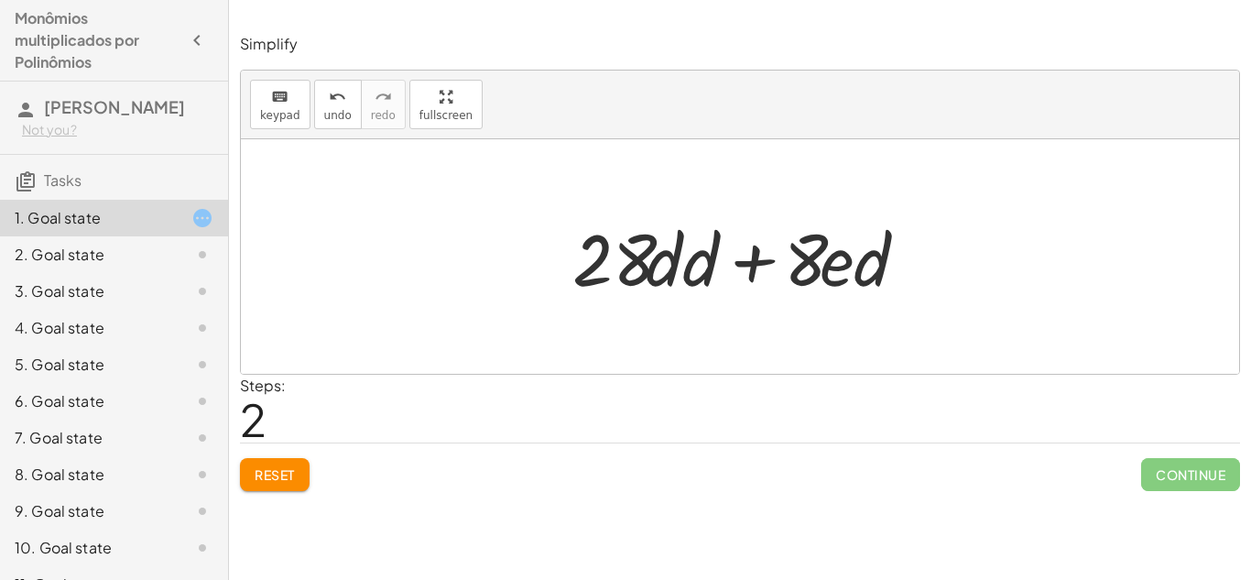
click at [292, 473] on span "Reset" at bounding box center [275, 474] width 40 height 16
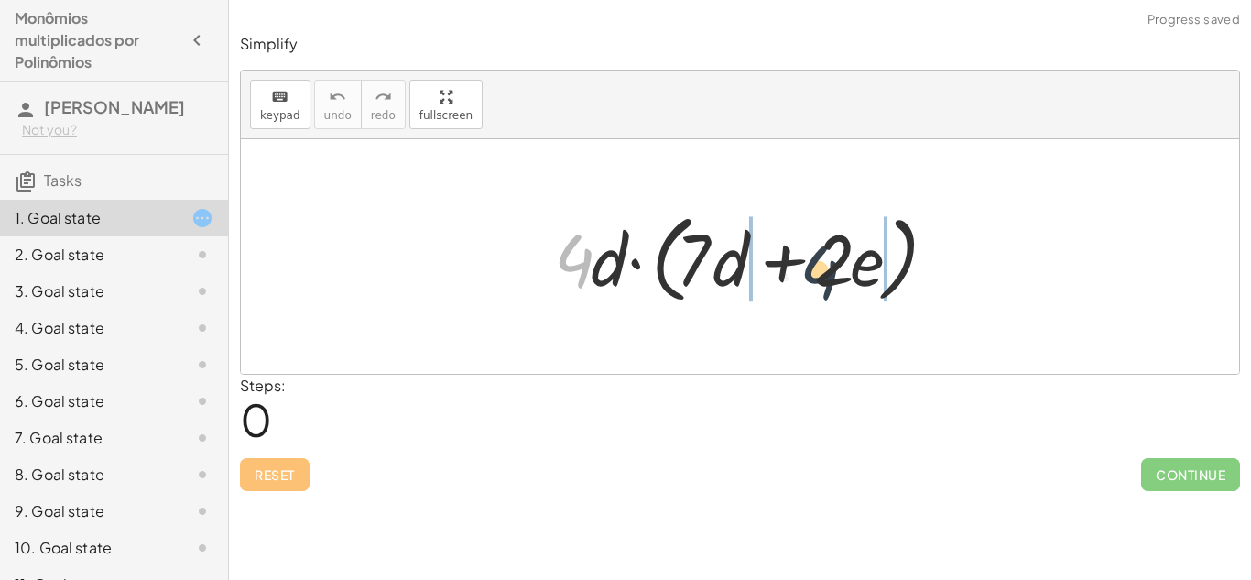
drag, startPoint x: 575, startPoint y: 255, endPoint x: 853, endPoint y: 266, distance: 277.7
click at [853, 266] on div at bounding box center [747, 256] width 404 height 105
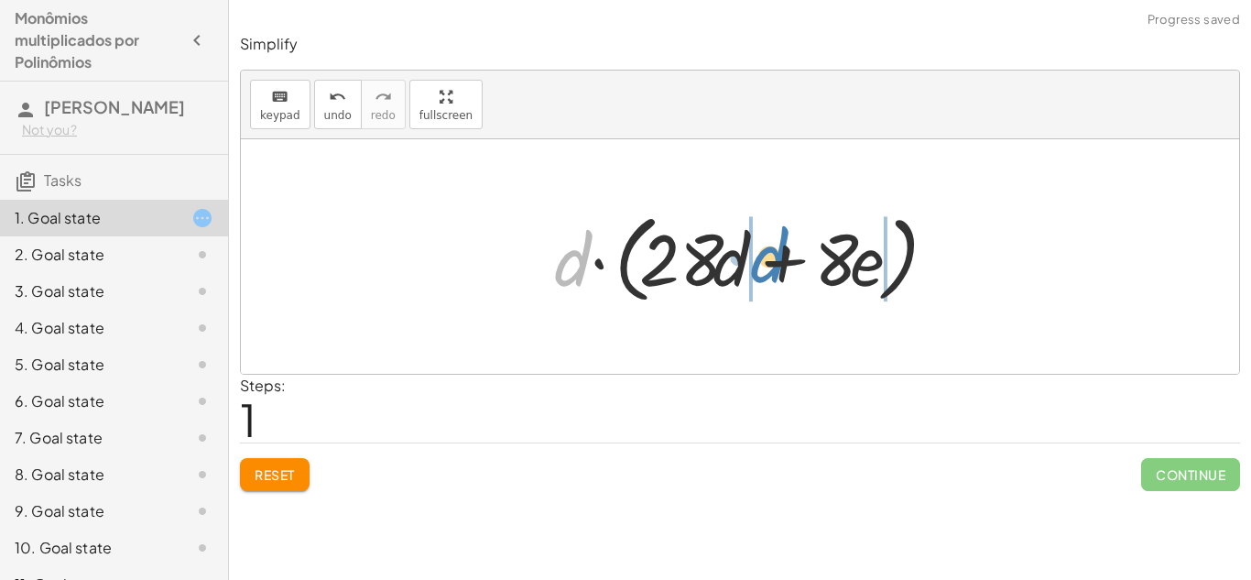
drag, startPoint x: 573, startPoint y: 262, endPoint x: 777, endPoint y: 258, distance: 204.2
click at [777, 258] on div at bounding box center [747, 256] width 404 height 105
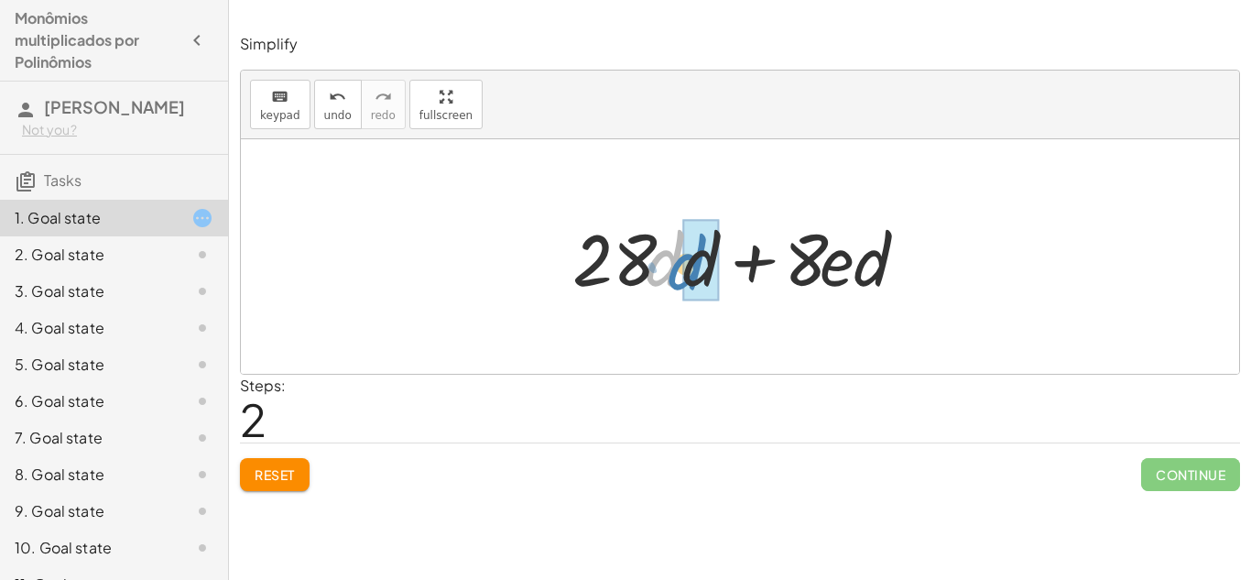
drag, startPoint x: 666, startPoint y: 271, endPoint x: 686, endPoint y: 275, distance: 20.5
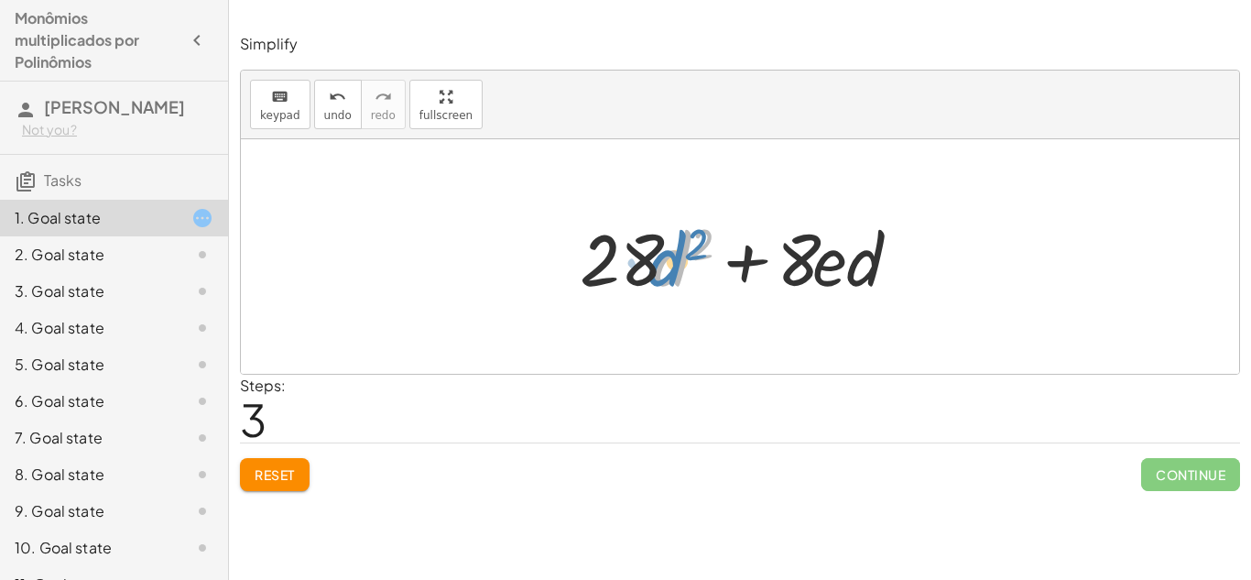
click at [662, 276] on div at bounding box center [747, 257] width 353 height 94
drag, startPoint x: 668, startPoint y: 277, endPoint x: 836, endPoint y: 302, distance: 170.4
click at [836, 302] on div at bounding box center [747, 257] width 353 height 94
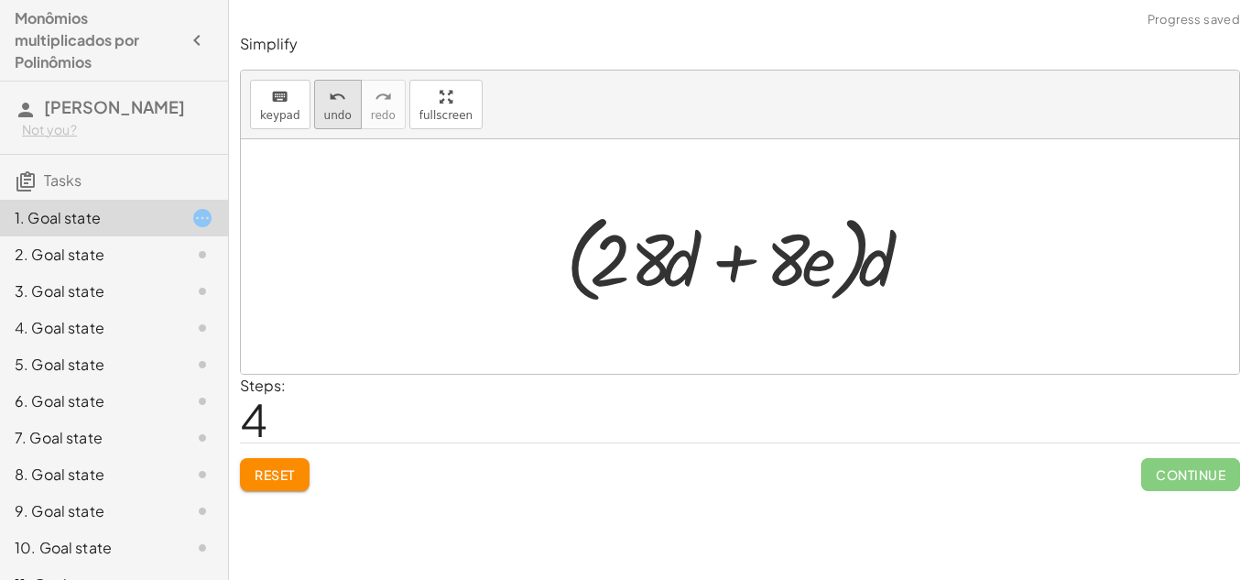
click at [329, 109] on span "undo" at bounding box center [337, 115] width 27 height 13
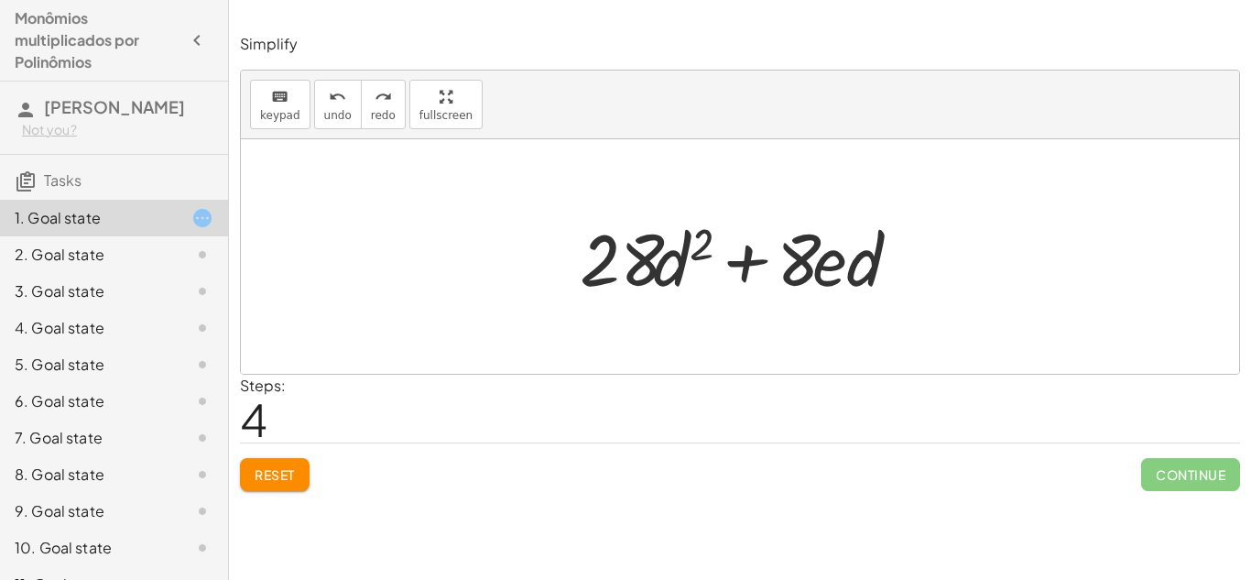
click at [865, 275] on div at bounding box center [747, 257] width 353 height 94
drag, startPoint x: 865, startPoint y: 275, endPoint x: 766, endPoint y: 277, distance: 98.9
click at [766, 277] on div at bounding box center [747, 257] width 353 height 94
drag, startPoint x: 837, startPoint y: 266, endPoint x: 770, endPoint y: 267, distance: 66.9
click at [770, 267] on div at bounding box center [747, 257] width 353 height 94
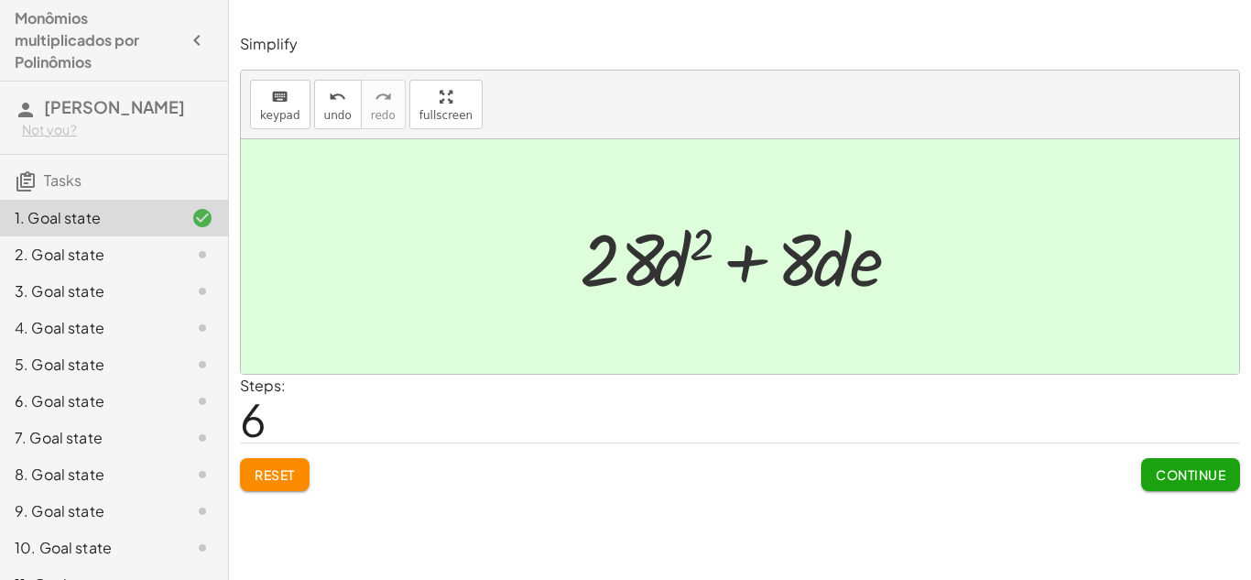
click at [1219, 462] on button "Continue" at bounding box center [1190, 474] width 99 height 33
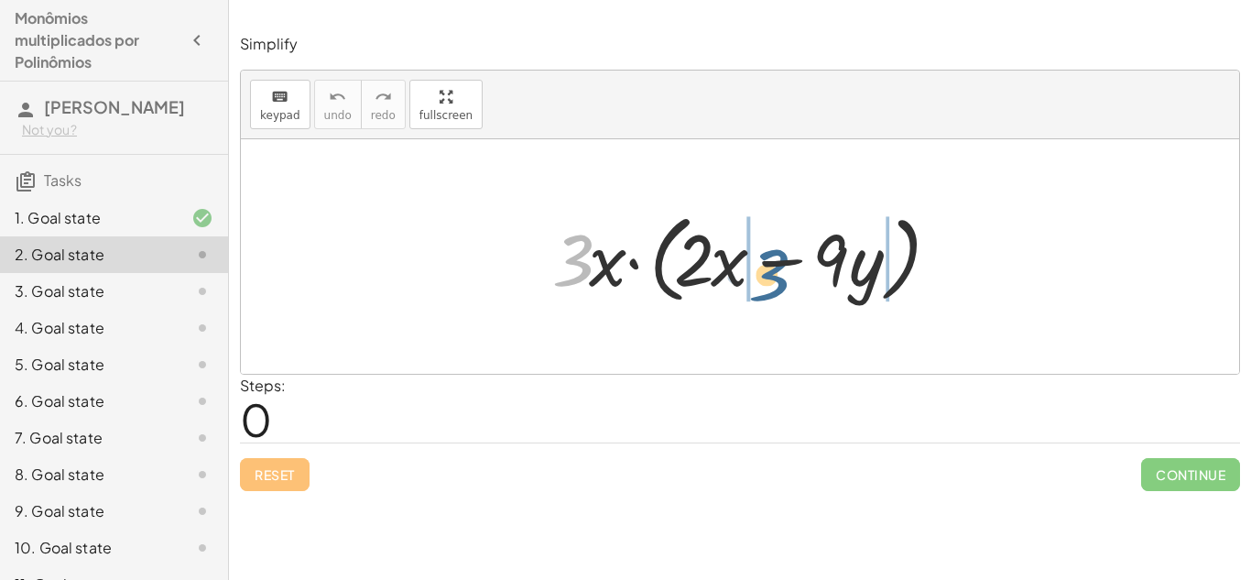
drag, startPoint x: 577, startPoint y: 262, endPoint x: 796, endPoint y: 270, distance: 219.0
click at [796, 270] on div at bounding box center [747, 256] width 408 height 105
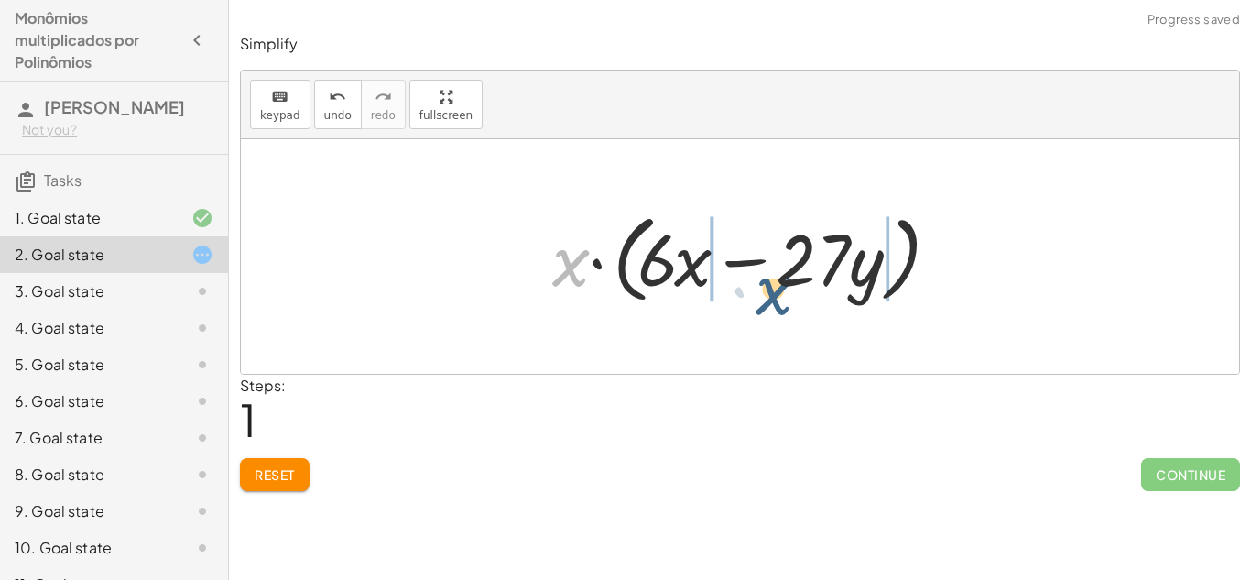
drag, startPoint x: 559, startPoint y: 268, endPoint x: 765, endPoint y: 293, distance: 207.5
click at [765, 293] on div at bounding box center [747, 256] width 408 height 105
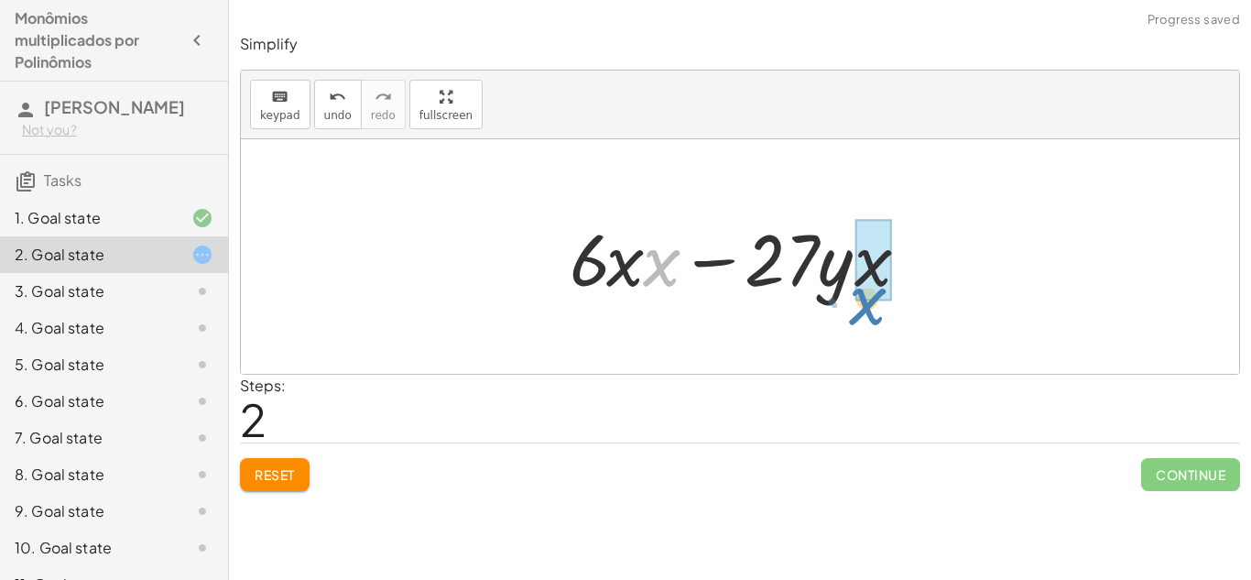
drag, startPoint x: 649, startPoint y: 270, endPoint x: 821, endPoint y: 298, distance: 174.3
click at [821, 298] on div at bounding box center [746, 257] width 372 height 94
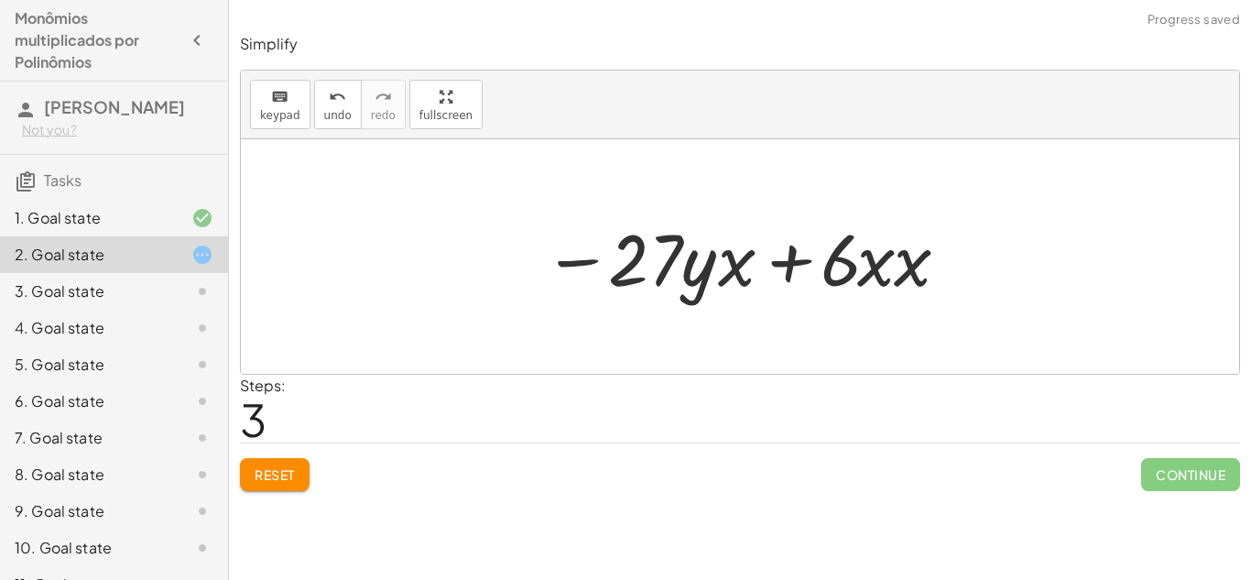
click at [312, 454] on div "Reset Continue" at bounding box center [740, 466] width 1000 height 49
click at [293, 471] on span "Reset" at bounding box center [275, 474] width 40 height 16
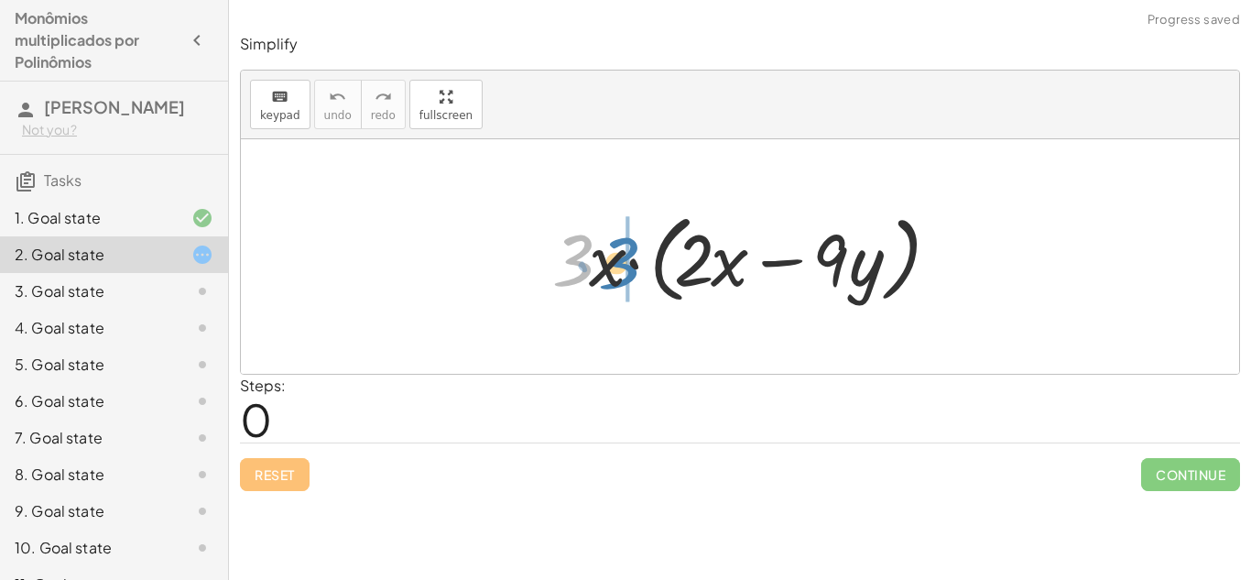
drag, startPoint x: 569, startPoint y: 275, endPoint x: 614, endPoint y: 277, distance: 45.9
click at [614, 277] on div at bounding box center [747, 256] width 408 height 105
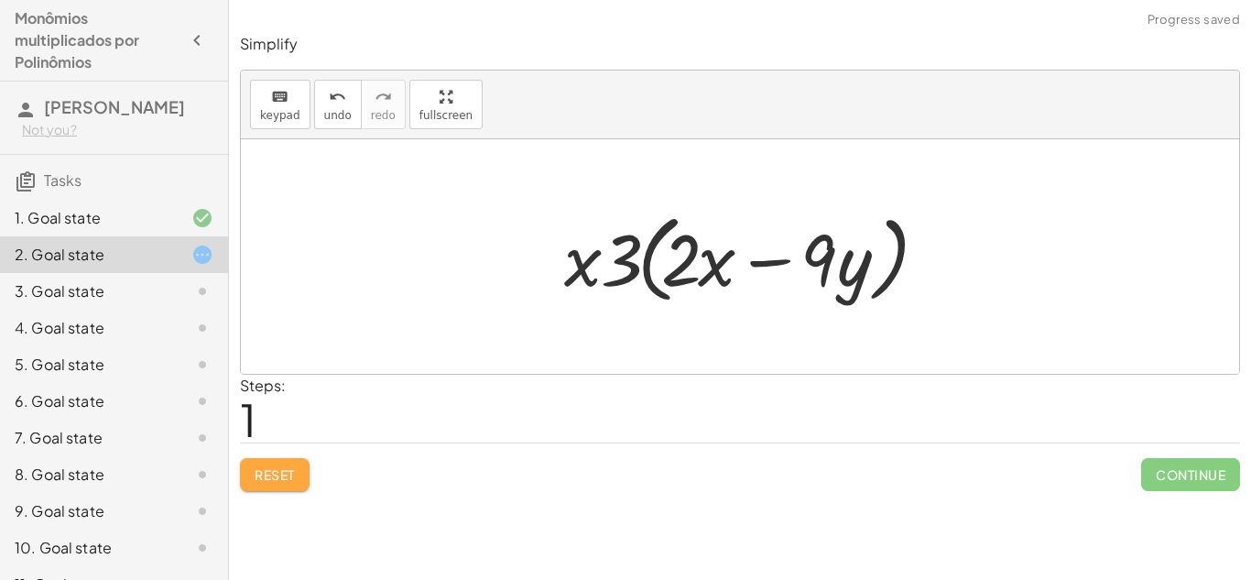
click at [257, 466] on span "Reset" at bounding box center [275, 474] width 40 height 16
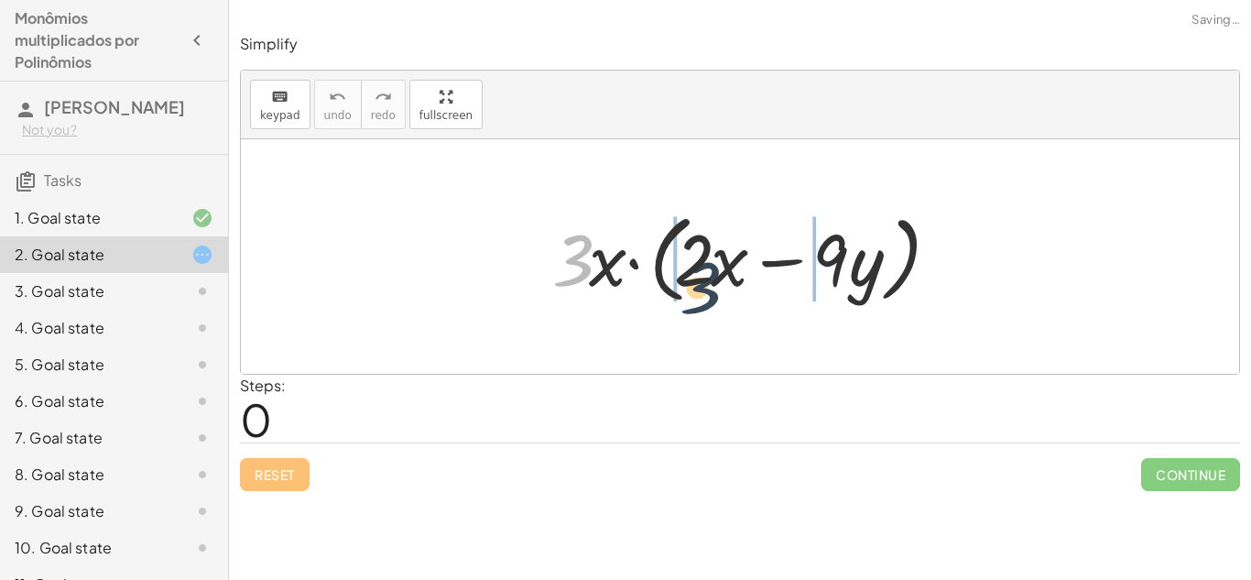
drag, startPoint x: 583, startPoint y: 266, endPoint x: 762, endPoint y: 287, distance: 179.8
click at [762, 287] on div at bounding box center [747, 256] width 408 height 105
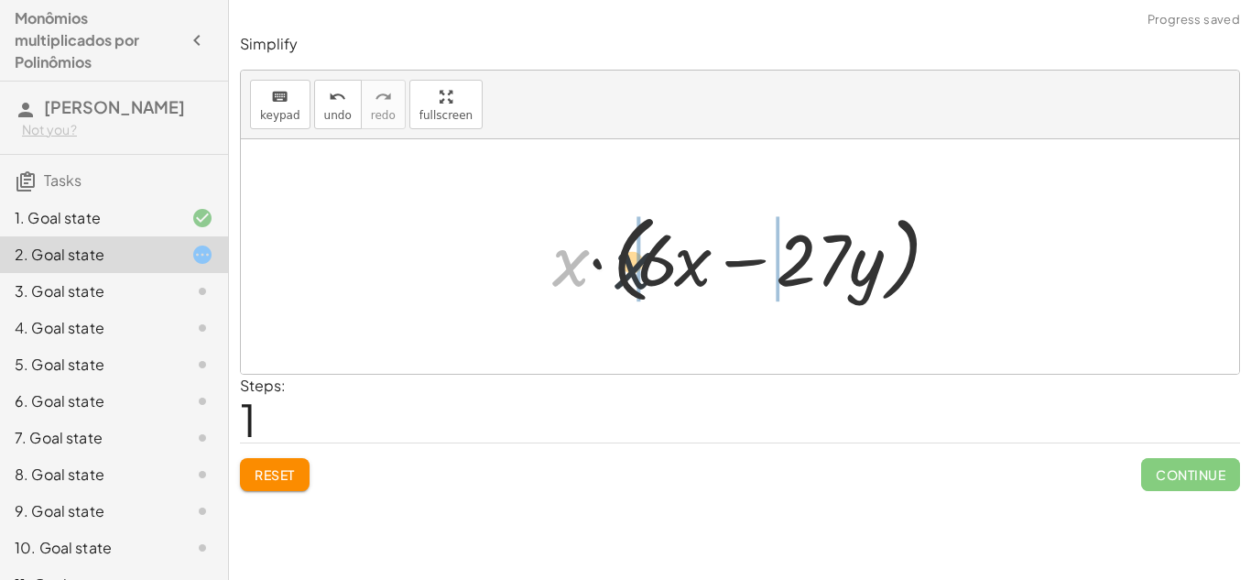
drag, startPoint x: 572, startPoint y: 268, endPoint x: 684, endPoint y: 266, distance: 111.7
click at [684, 266] on div at bounding box center [747, 256] width 408 height 105
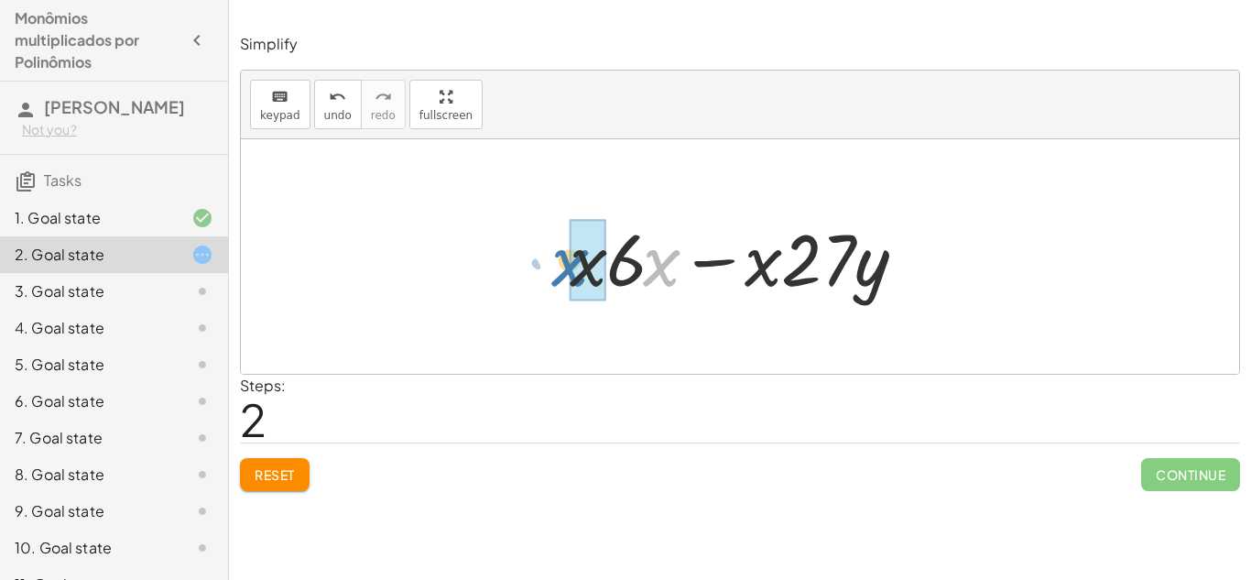
drag, startPoint x: 663, startPoint y: 263, endPoint x: 578, endPoint y: 265, distance: 85.2
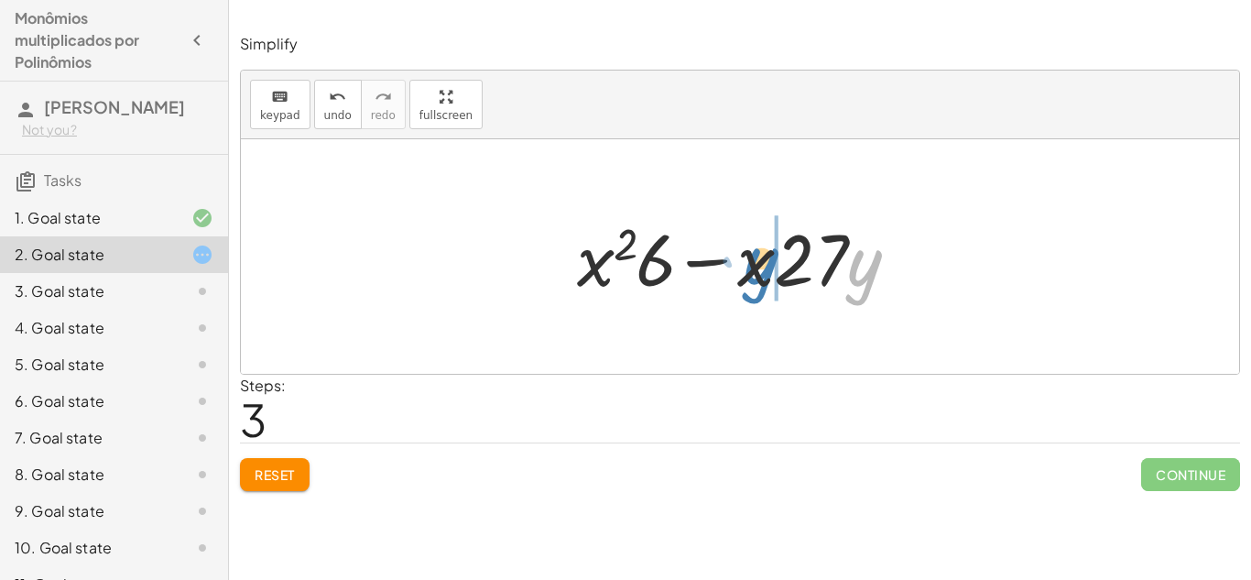
drag, startPoint x: 859, startPoint y: 277, endPoint x: 755, endPoint y: 276, distance: 104.4
click at [755, 276] on div at bounding box center [746, 257] width 357 height 94
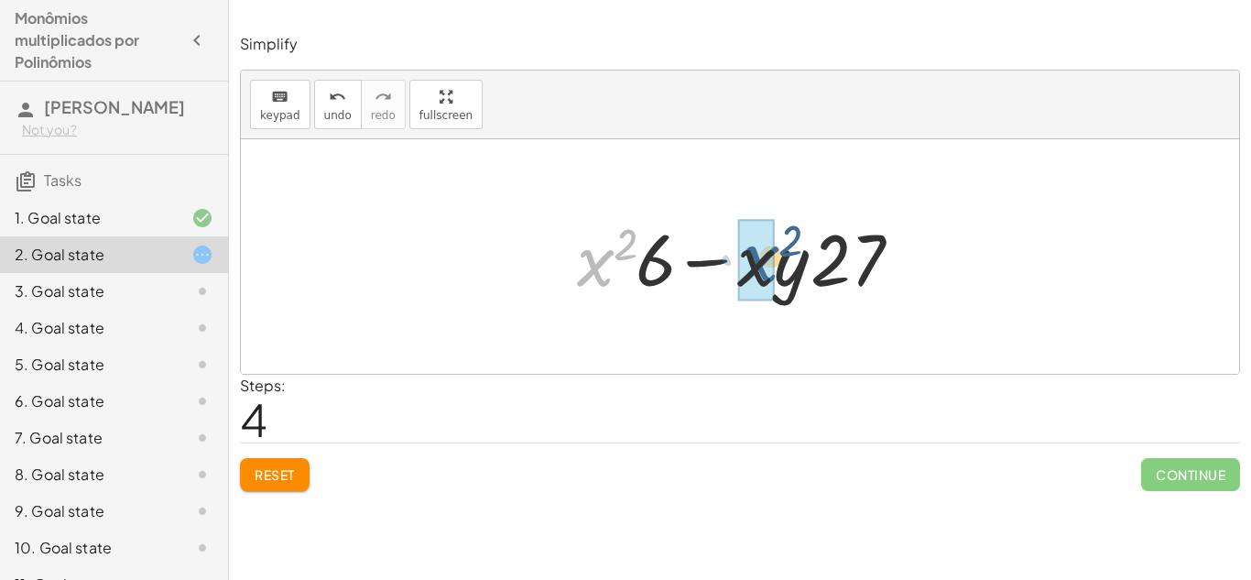
drag, startPoint x: 584, startPoint y: 261, endPoint x: 747, endPoint y: 258, distance: 163.0
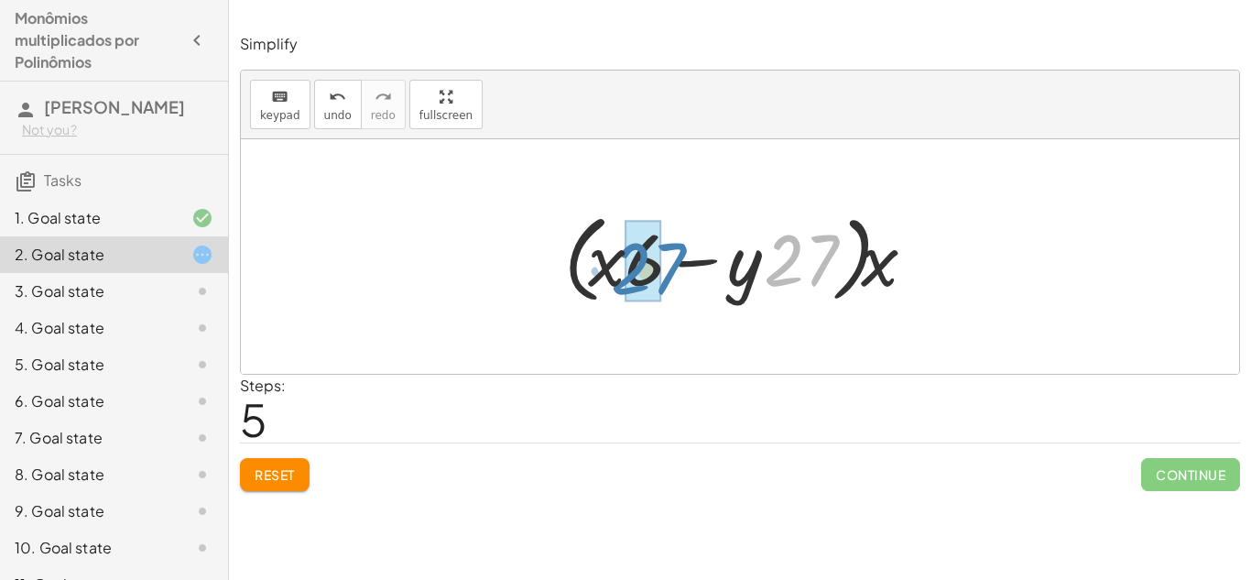
drag, startPoint x: 818, startPoint y: 254, endPoint x: 661, endPoint y: 263, distance: 156.9
click at [661, 263] on div at bounding box center [747, 256] width 384 height 105
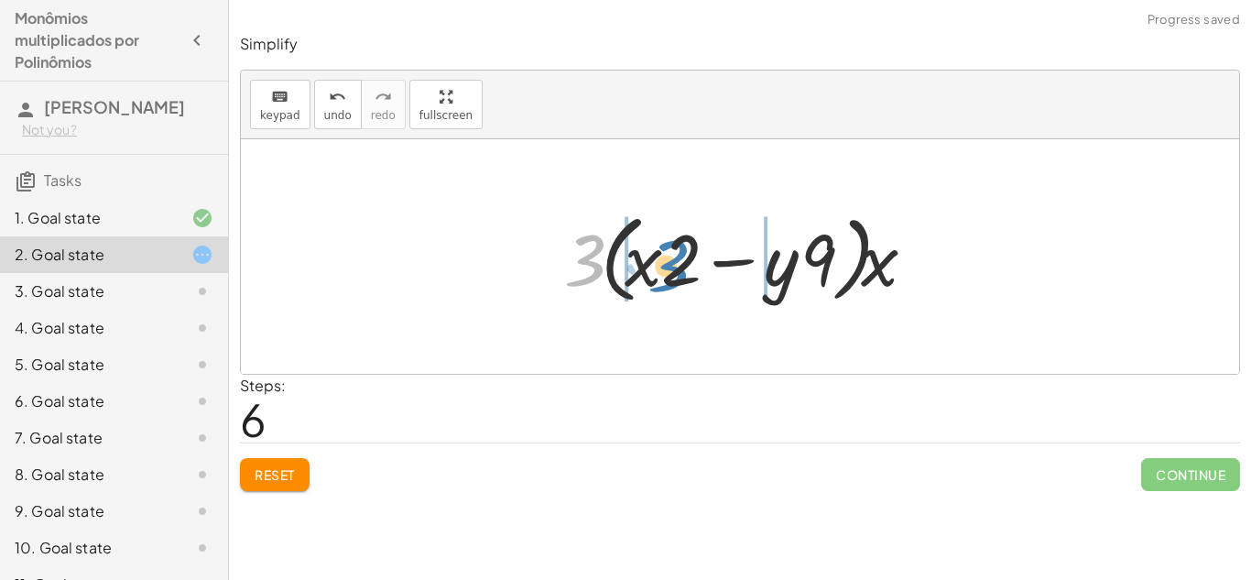
drag, startPoint x: 572, startPoint y: 260, endPoint x: 658, endPoint y: 266, distance: 86.3
click at [658, 266] on div at bounding box center [747, 256] width 384 height 105
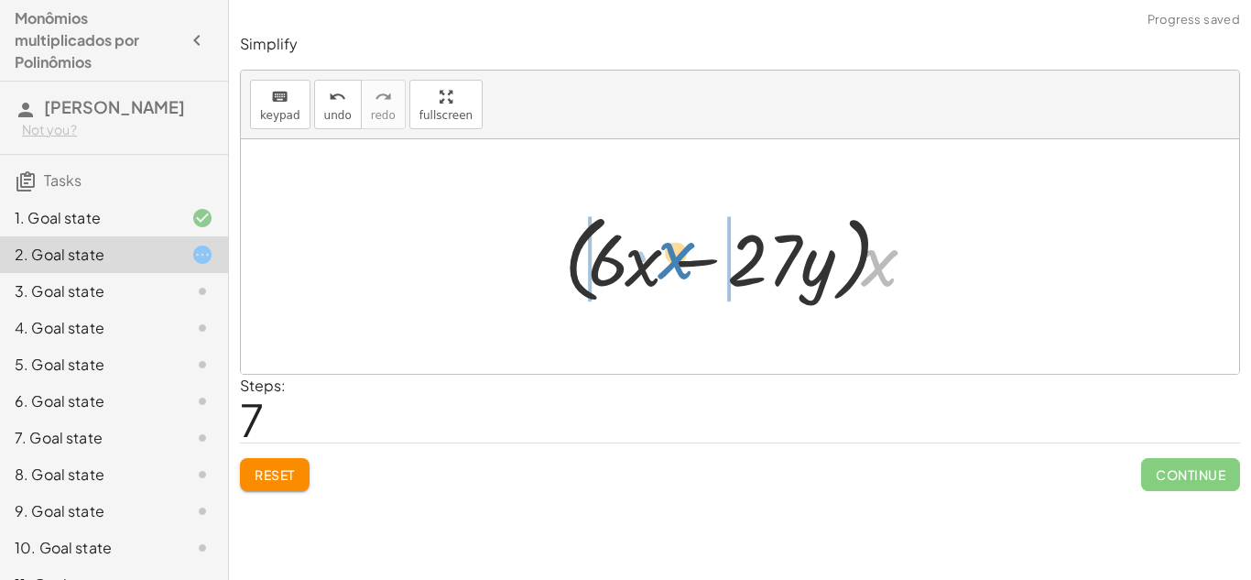
drag, startPoint x: 880, startPoint y: 267, endPoint x: 676, endPoint y: 260, distance: 204.3
click at [676, 260] on div at bounding box center [747, 256] width 384 height 105
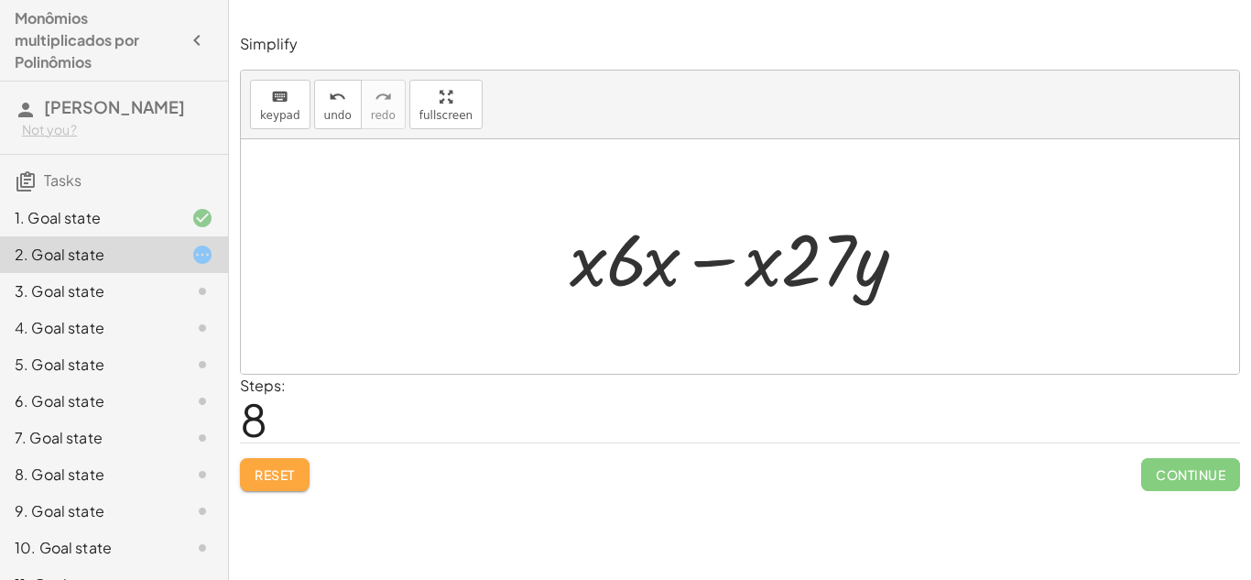
click at [262, 469] on span "Reset" at bounding box center [275, 474] width 40 height 16
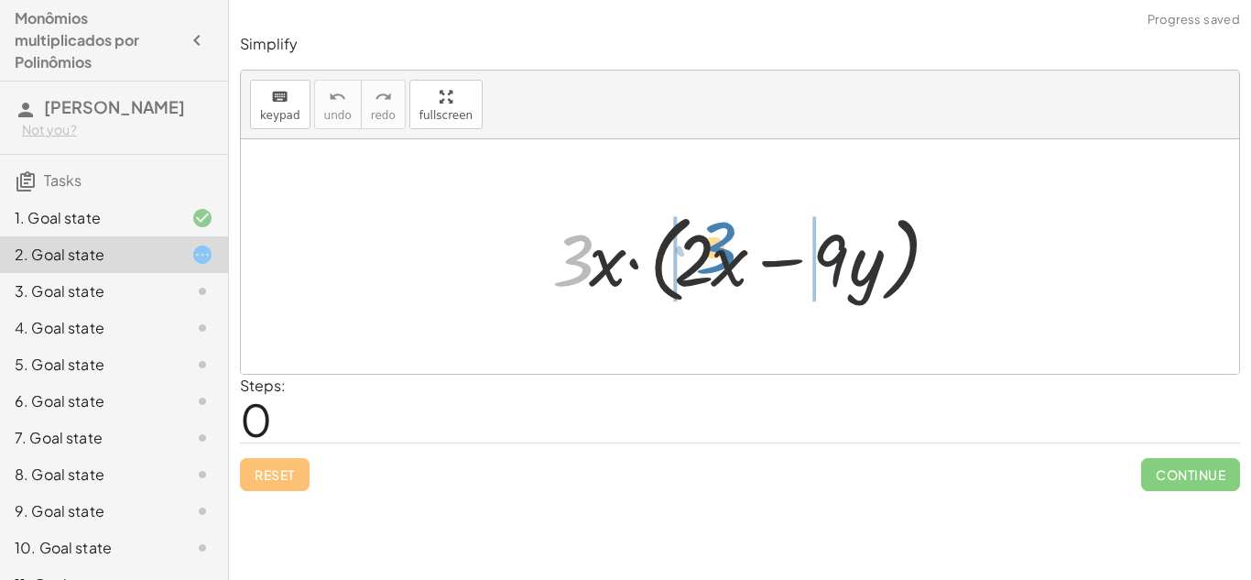
drag, startPoint x: 582, startPoint y: 255, endPoint x: 767, endPoint y: 246, distance: 185.2
click at [767, 246] on div at bounding box center [747, 256] width 408 height 105
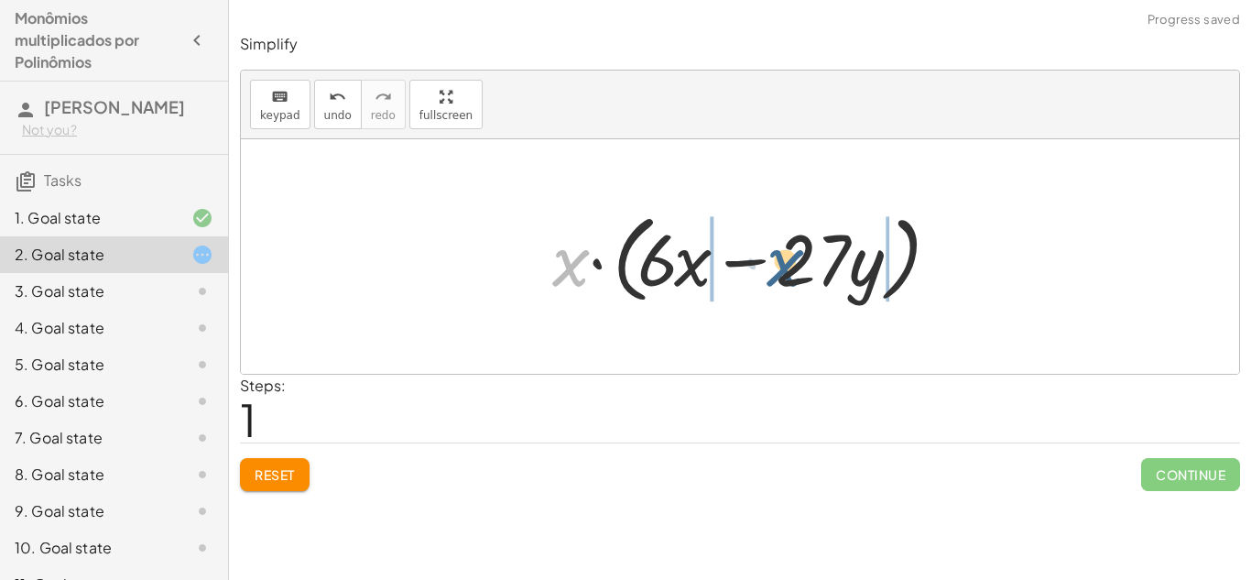
drag, startPoint x: 585, startPoint y: 256, endPoint x: 799, endPoint y: 256, distance: 214.3
click at [799, 256] on div at bounding box center [747, 256] width 408 height 105
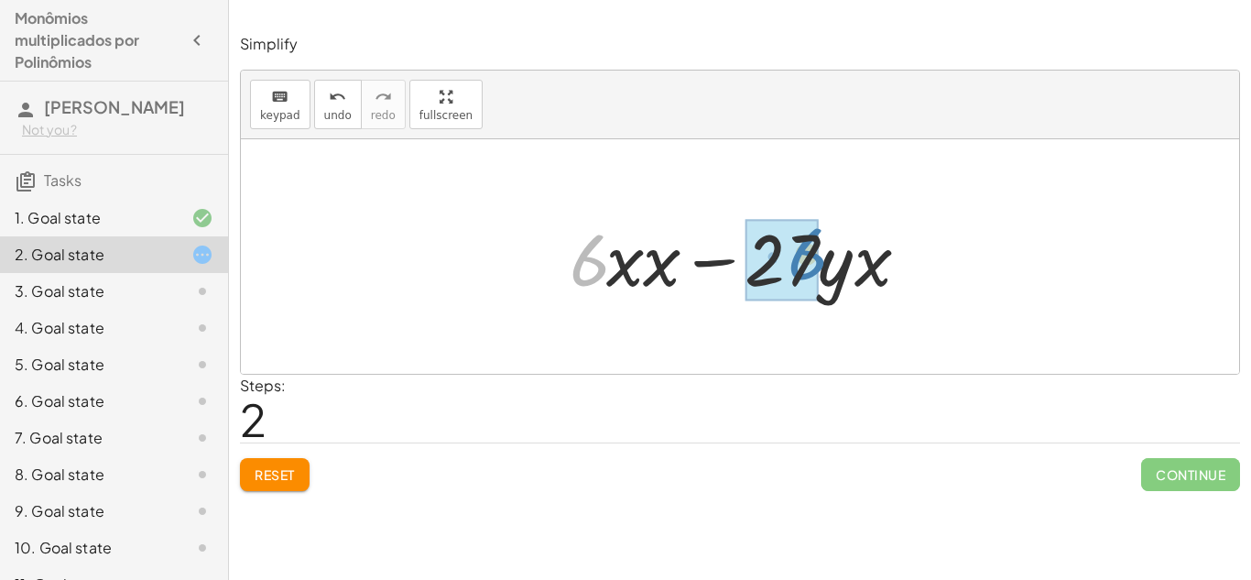
drag, startPoint x: 584, startPoint y: 267, endPoint x: 801, endPoint y: 259, distance: 217.2
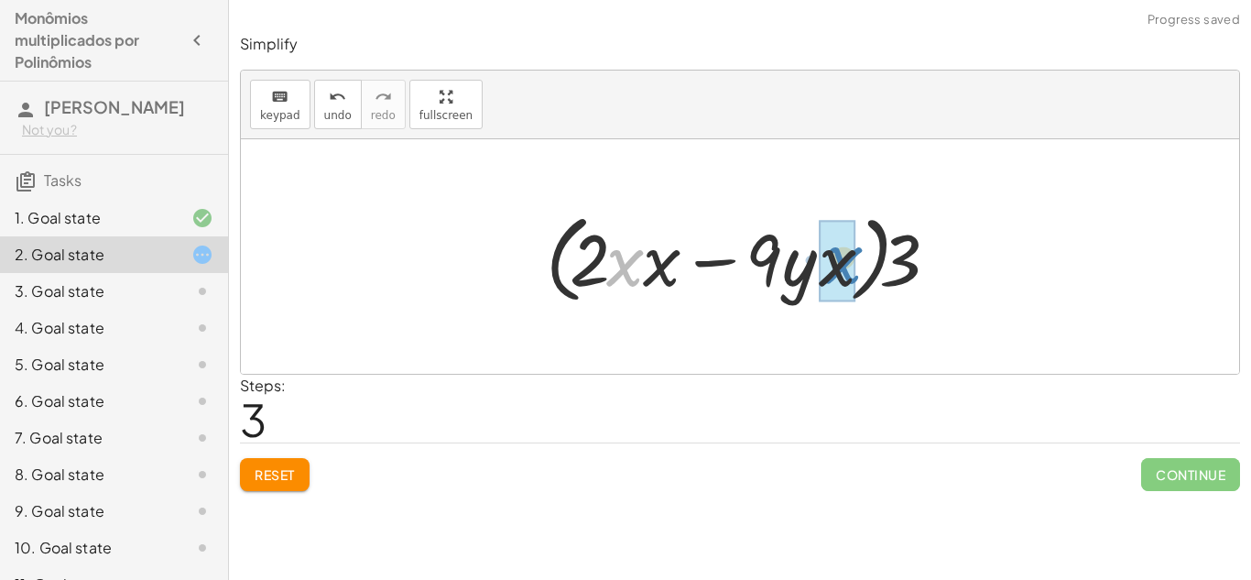
drag, startPoint x: 617, startPoint y: 271, endPoint x: 836, endPoint y: 268, distance: 218.9
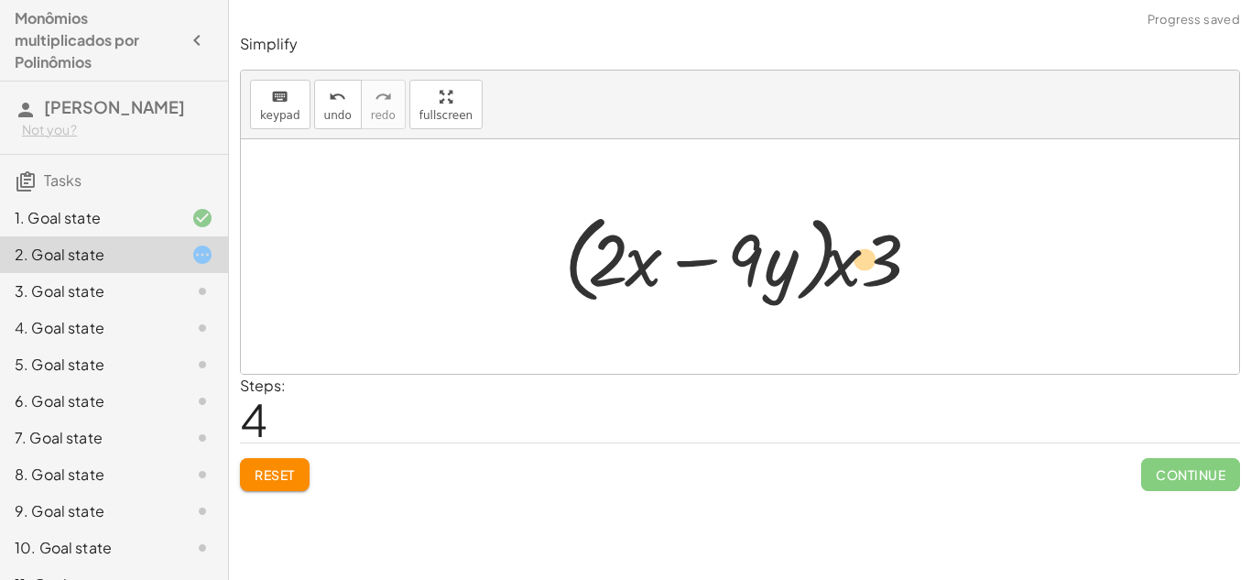
drag, startPoint x: 638, startPoint y: 267, endPoint x: 849, endPoint y: 268, distance: 210.6
click at [849, 268] on div at bounding box center [747, 256] width 384 height 105
drag, startPoint x: 639, startPoint y: 263, endPoint x: 842, endPoint y: 259, distance: 202.4
click at [842, 259] on div at bounding box center [747, 256] width 384 height 105
drag, startPoint x: 784, startPoint y: 261, endPoint x: 651, endPoint y: 248, distance: 133.4
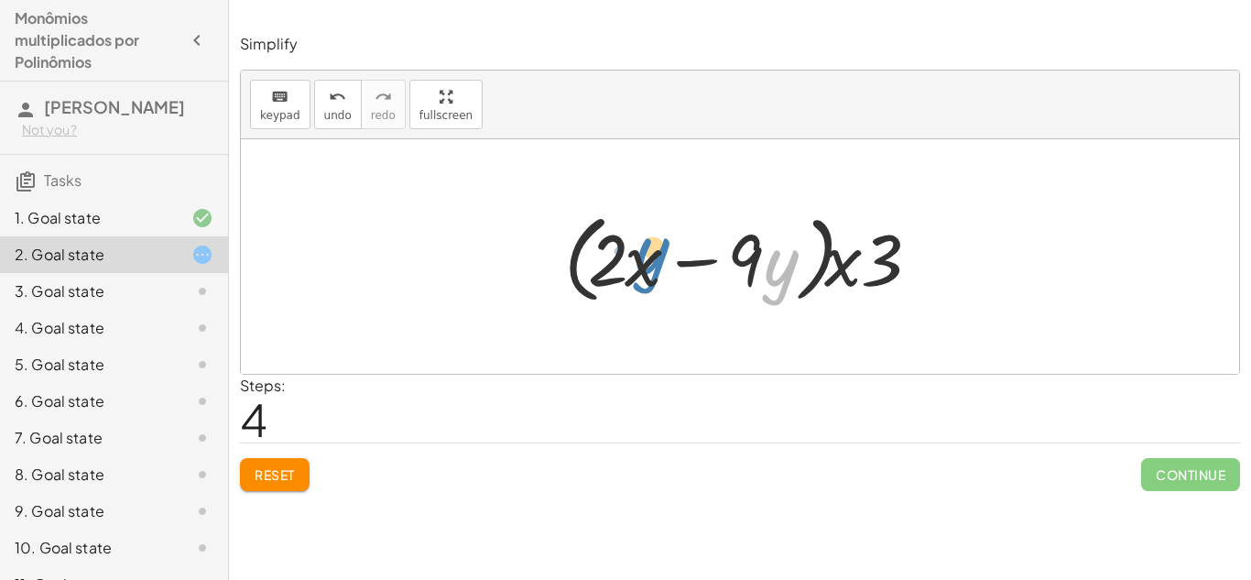
click at [651, 248] on div at bounding box center [747, 256] width 384 height 105
drag, startPoint x: 623, startPoint y: 252, endPoint x: 765, endPoint y: 231, distance: 143.5
click at [765, 231] on div at bounding box center [747, 256] width 384 height 105
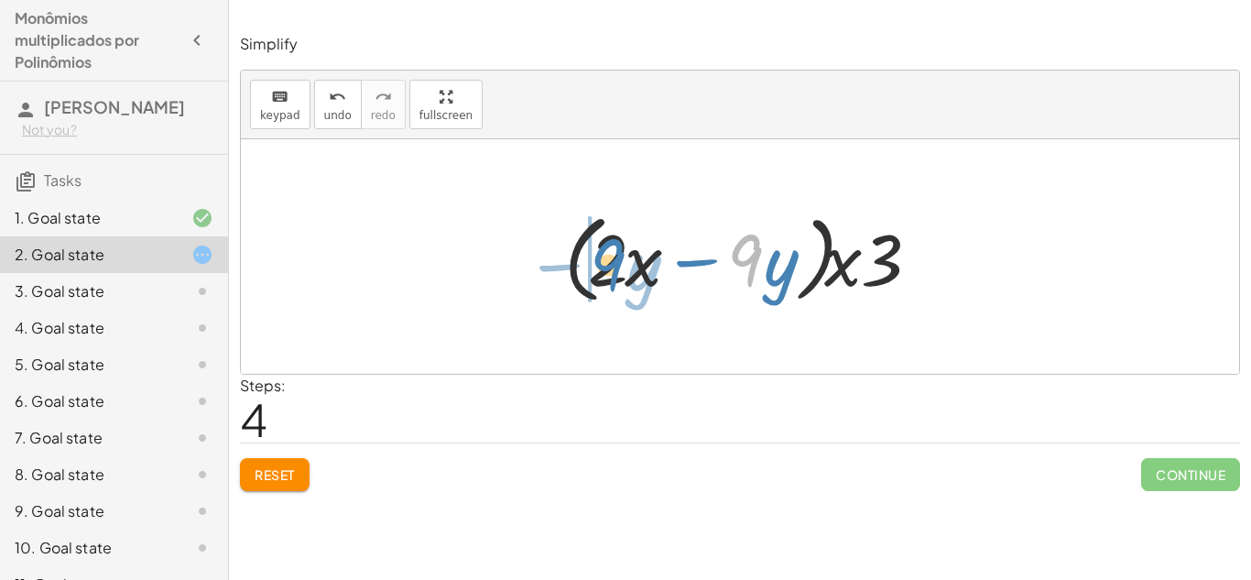
drag, startPoint x: 740, startPoint y: 250, endPoint x: 603, endPoint y: 255, distance: 137.4
click at [603, 255] on div at bounding box center [747, 256] width 384 height 105
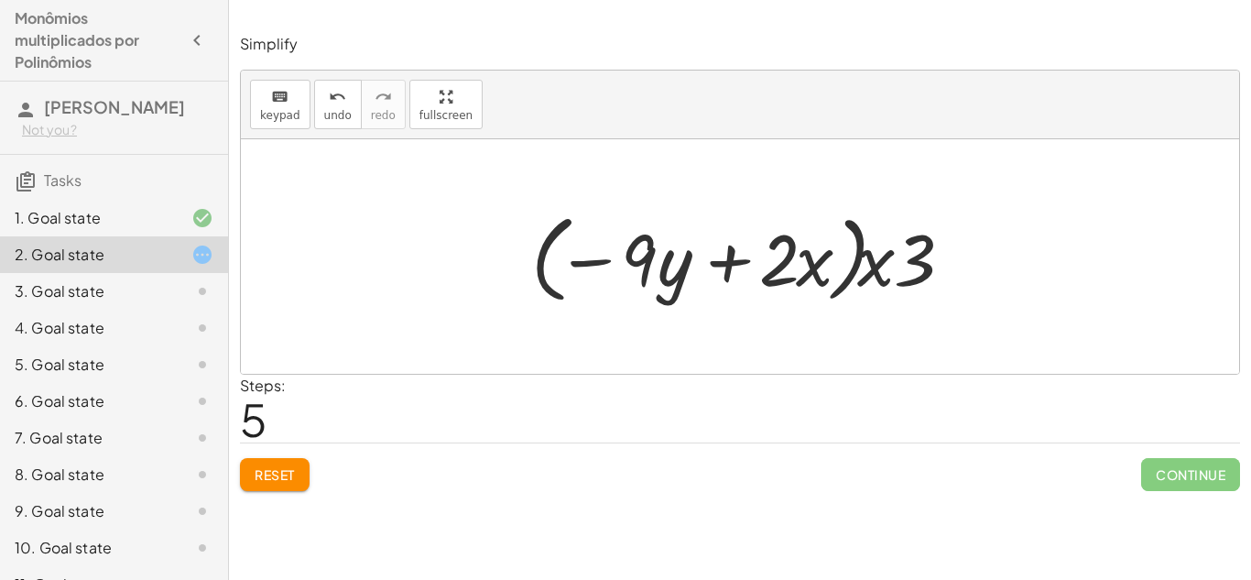
click at [300, 468] on button "Reset" at bounding box center [275, 474] width 70 height 33
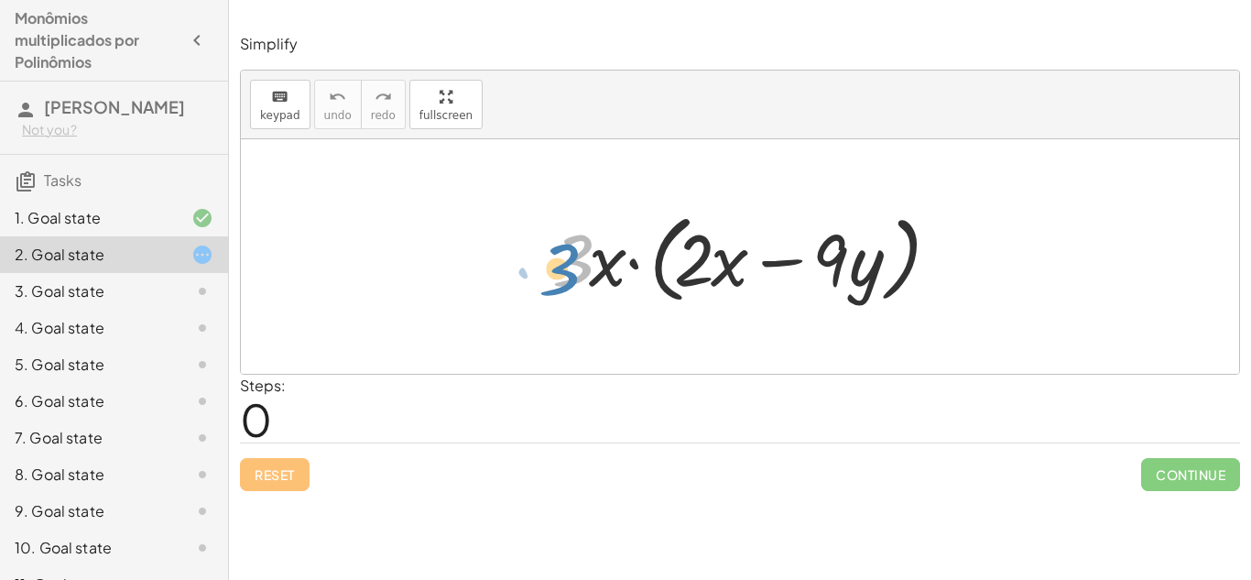
drag, startPoint x: 580, startPoint y: 269, endPoint x: 574, endPoint y: 277, distance: 9.9
click at [574, 277] on div at bounding box center [747, 256] width 408 height 105
